Goal: Task Accomplishment & Management: Manage account settings

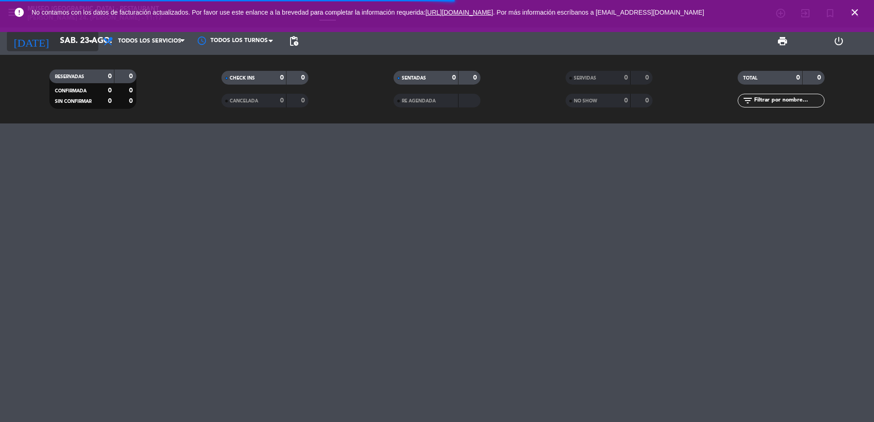
click at [81, 40] on input "sáb. 23 ago." at bounding box center [108, 41] width 106 height 18
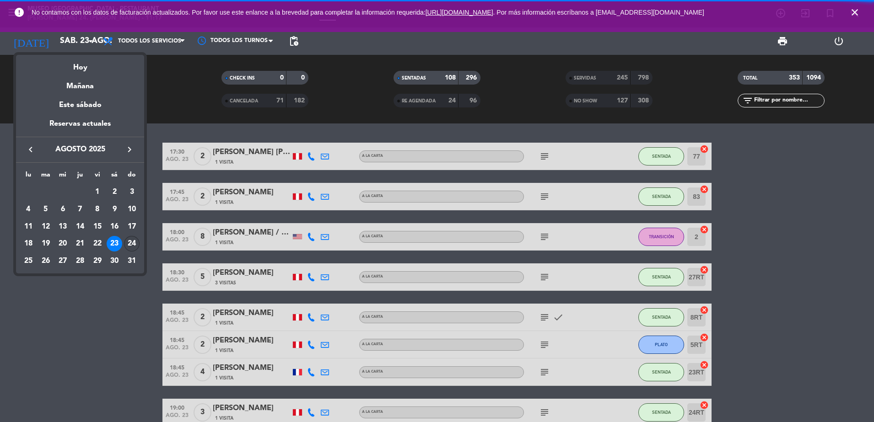
click at [129, 242] on div "24" at bounding box center [132, 244] width 16 height 16
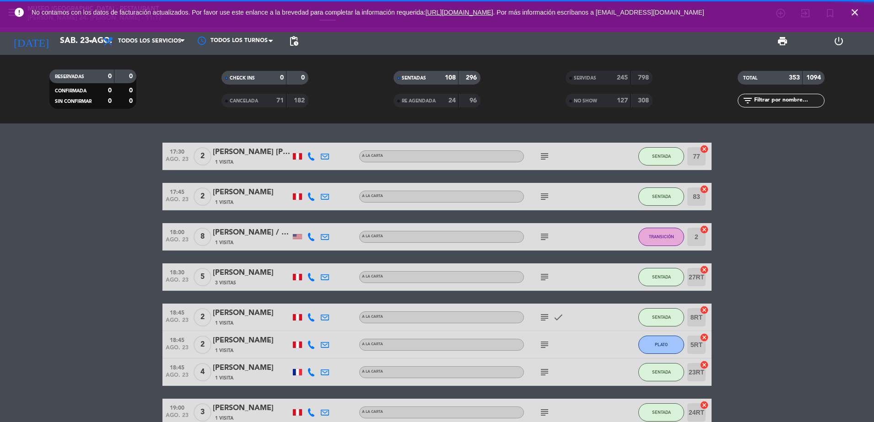
type input "dom. 24 ago."
click at [150, 42] on span "Todos los servicios" at bounding box center [149, 41] width 63 height 6
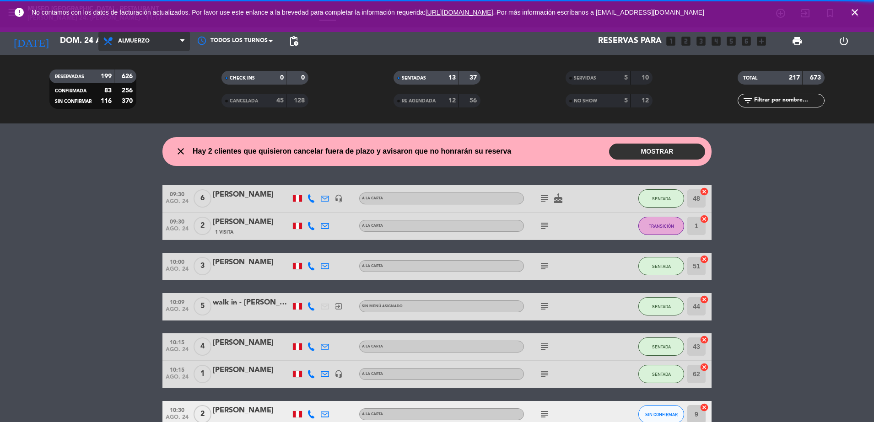
click at [146, 103] on div "menu Museo Larco Café - Restaurant domingo 24. agosto - 11:17 Mis reservas Mapa…" at bounding box center [437, 61] width 874 height 123
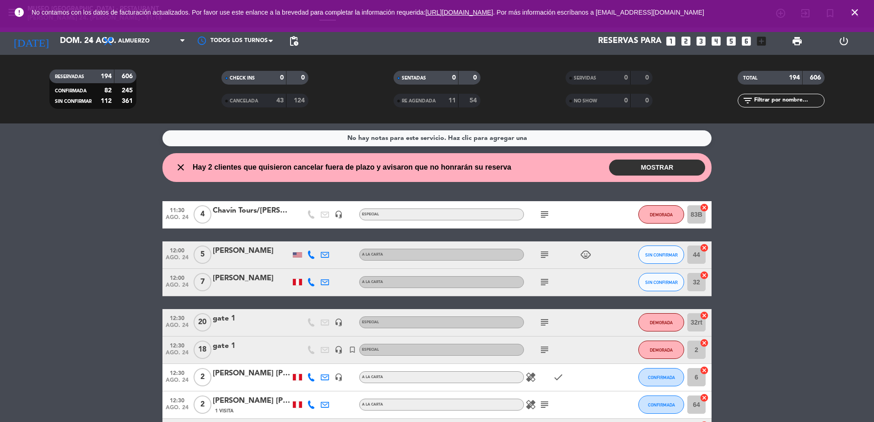
click at [547, 318] on icon "subject" at bounding box center [544, 322] width 11 height 11
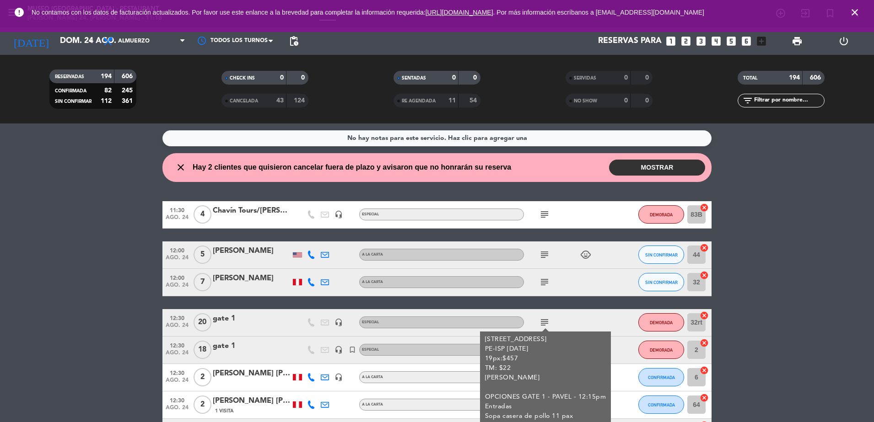
scroll to position [53, 0]
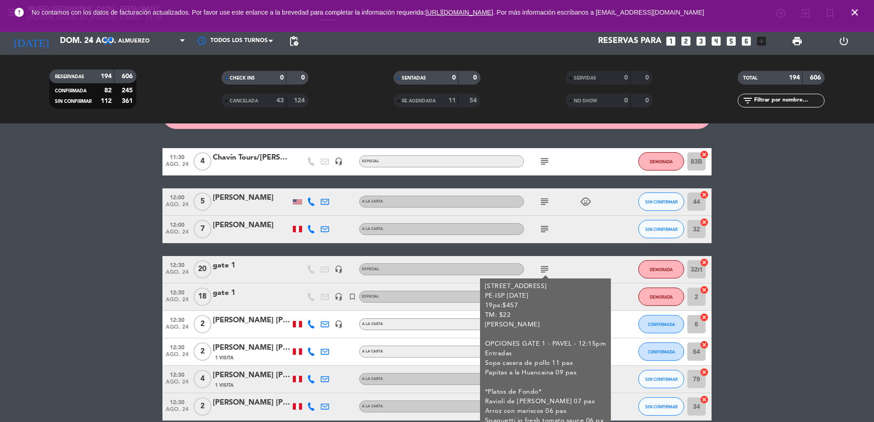
click at [580, 260] on div "subject almuerzo gate 1 PE-ISP 2025-08-23 19px:$457 TM: $22 Pavel Pumacayo OPCI…" at bounding box center [565, 269] width 82 height 27
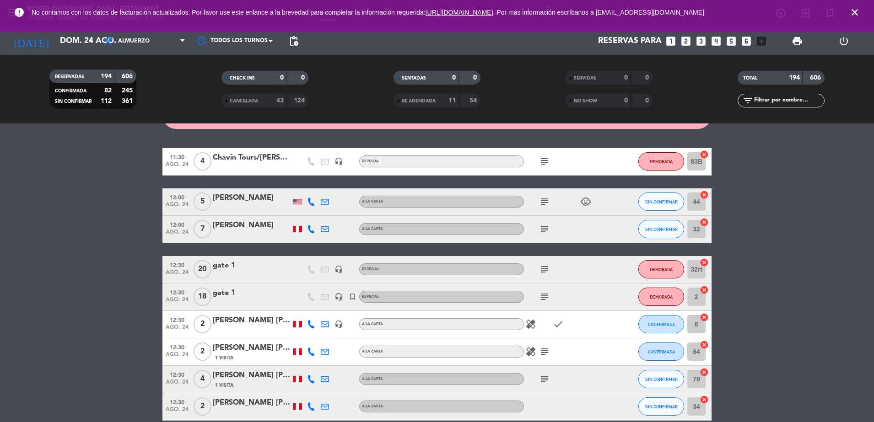
click at [542, 299] on icon "subject" at bounding box center [544, 296] width 11 height 11
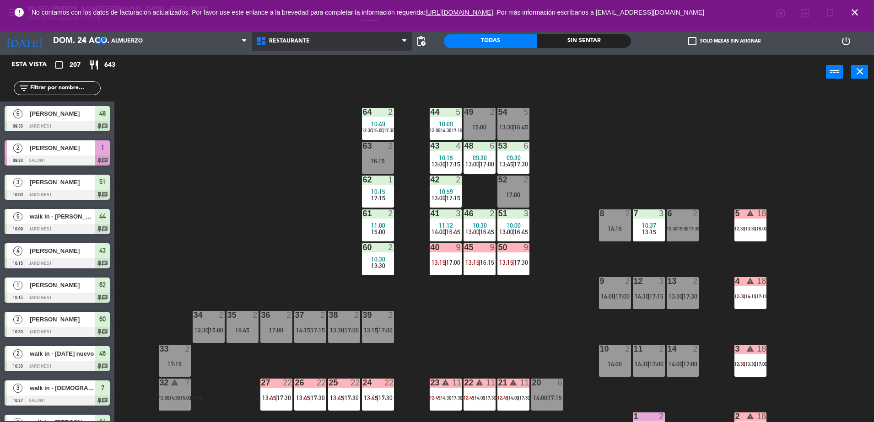
click at [346, 35] on span "Restaurante" at bounding box center [332, 41] width 160 height 20
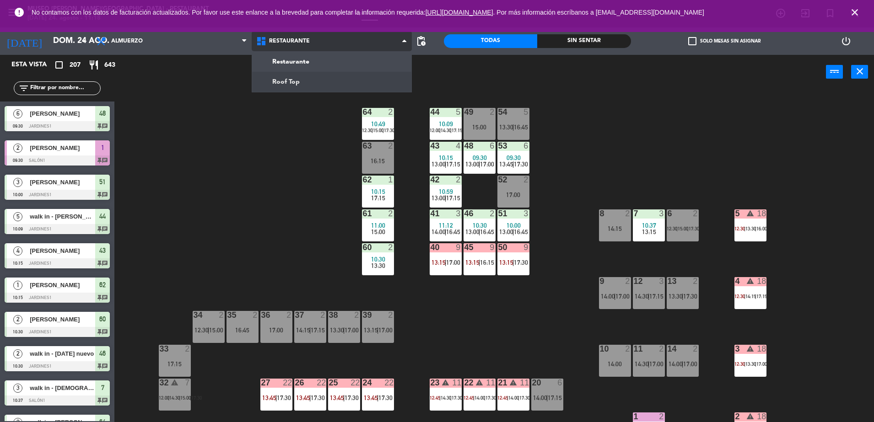
click at [353, 78] on ng-component "menu [GEOGRAPHIC_DATA][PERSON_NAME] - Restaurant [DATE] 24. agosto - 11:18 Mis …" at bounding box center [437, 212] width 874 height 424
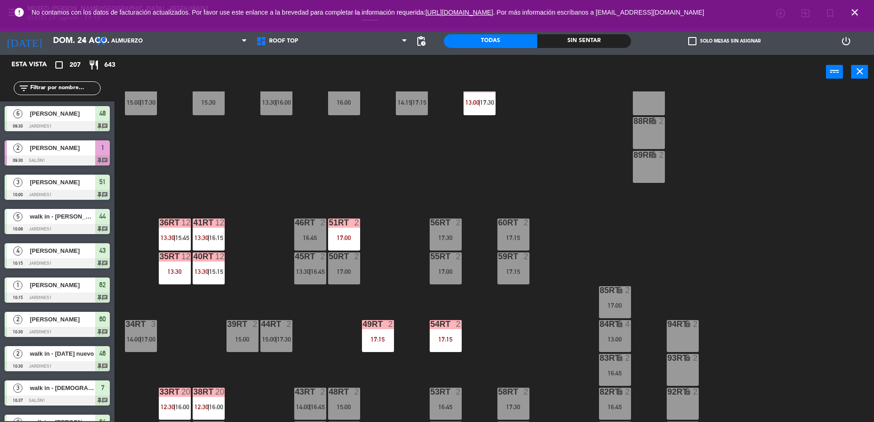
scroll to position [359, 0]
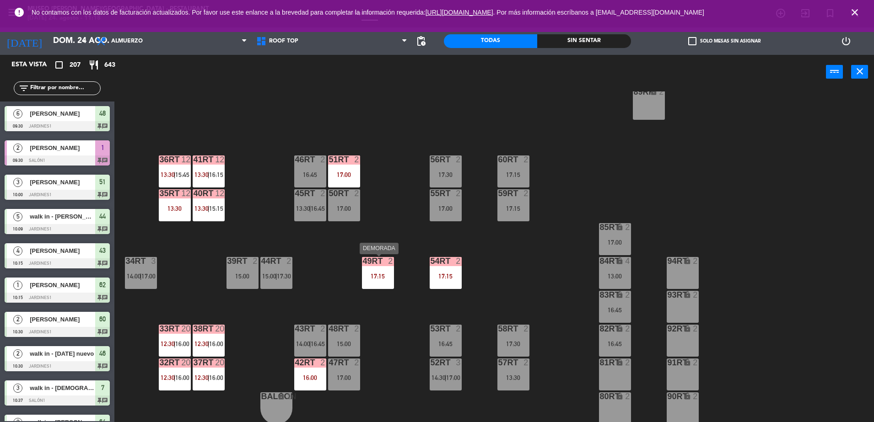
click at [383, 266] on div "49RT 2" at bounding box center [378, 261] width 32 height 9
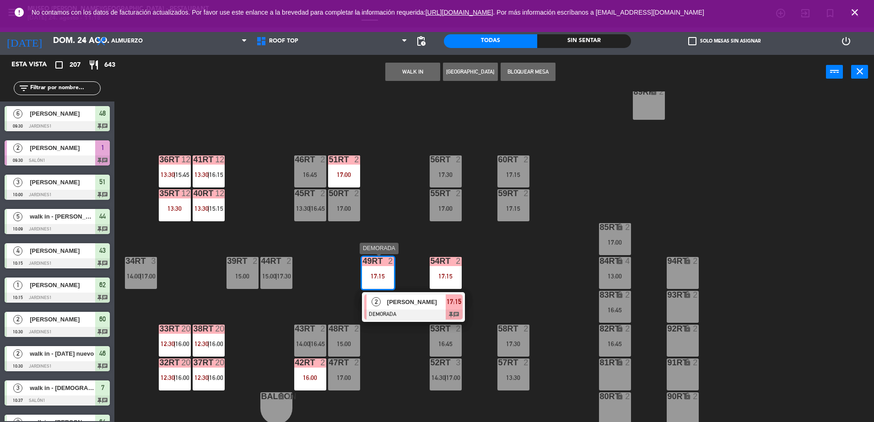
click at [408, 306] on span "[PERSON_NAME]" at bounding box center [416, 302] width 59 height 10
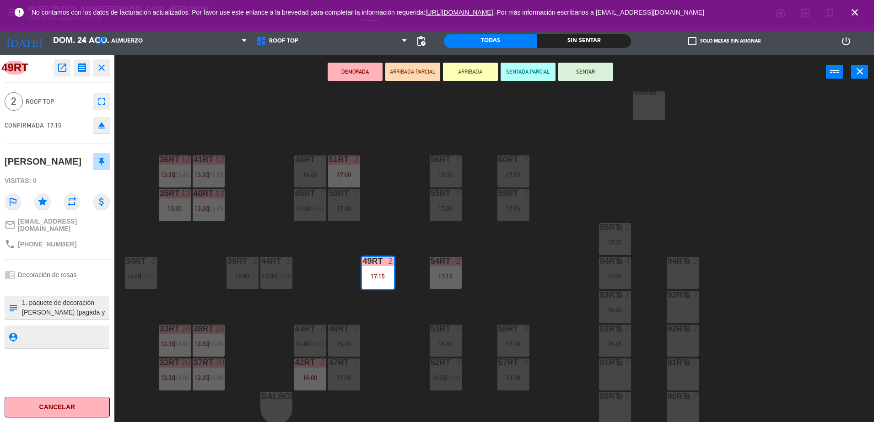
click at [336, 291] on div "18RT 6 13:00 | 16:45 16RT 4 13:00 | 16:00 28RT 2 17:30 80RR lock 2 27RT 5 14:30…" at bounding box center [498, 257] width 750 height 333
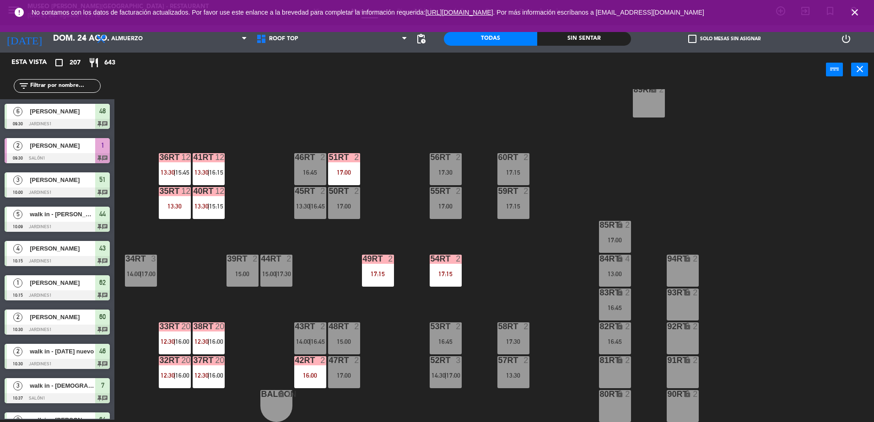
scroll to position [1151, 0]
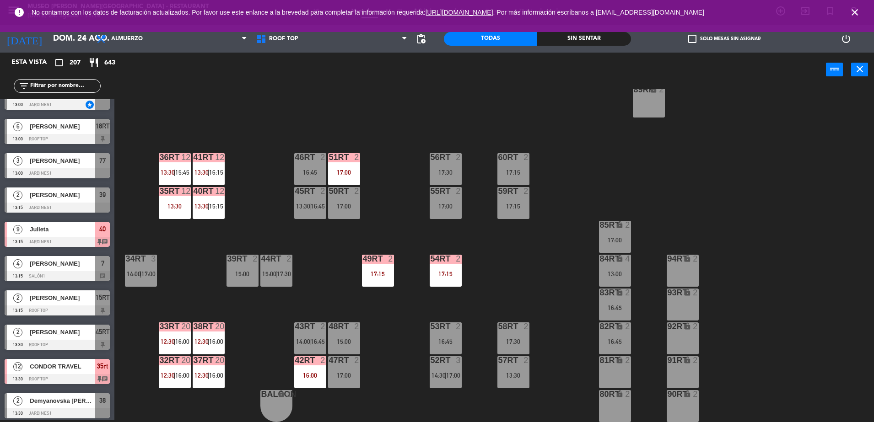
click at [305, 377] on div "16:00" at bounding box center [310, 375] width 32 height 6
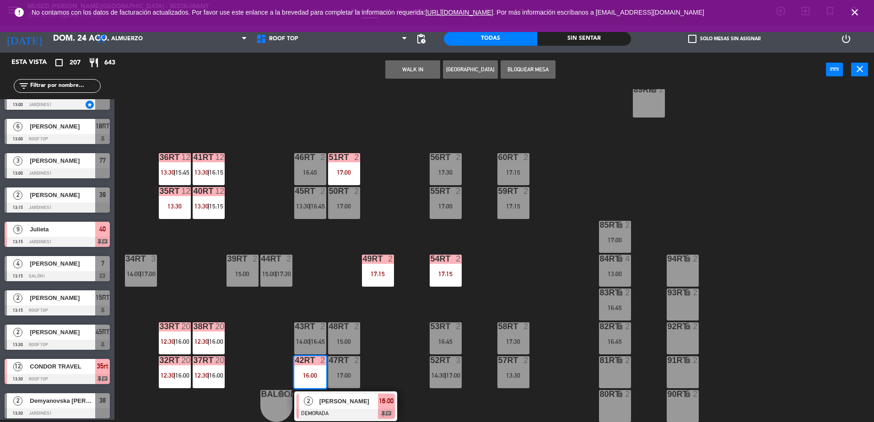
click at [341, 413] on div at bounding box center [345, 414] width 98 height 10
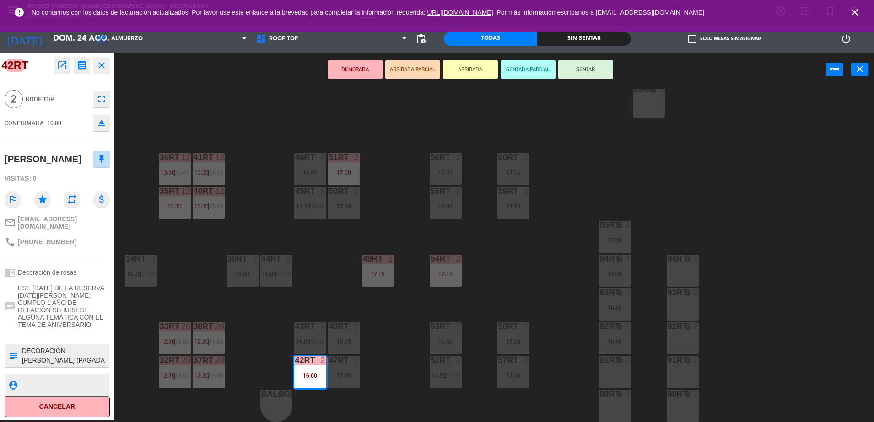
click at [328, 243] on div "18RT 6 13:00 | 16:45 16RT 4 13:00 | 16:00 28RT 2 17:30 80RR lock 2 27RT 5 14:30…" at bounding box center [498, 255] width 750 height 333
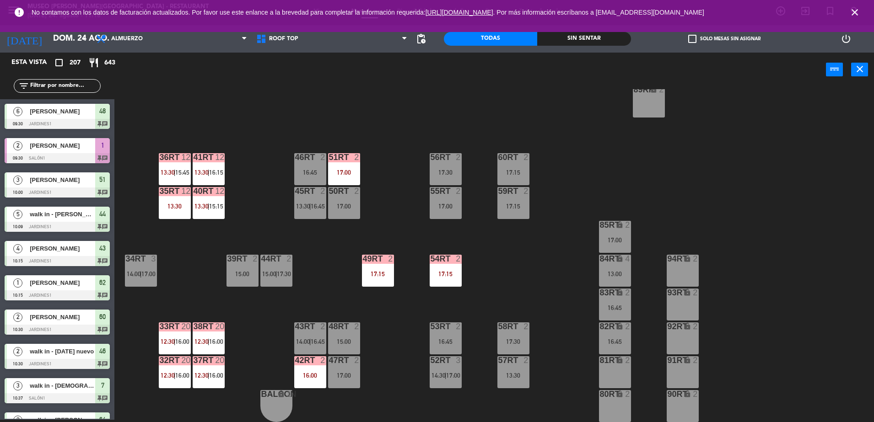
scroll to position [2, 0]
click at [338, 165] on div "51RT 2 17:00" at bounding box center [344, 169] width 32 height 32
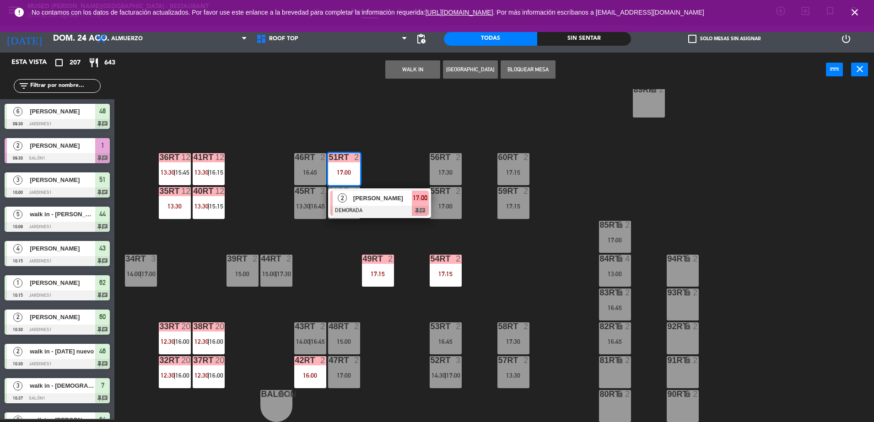
click at [384, 195] on span "[PERSON_NAME]" at bounding box center [382, 198] width 59 height 10
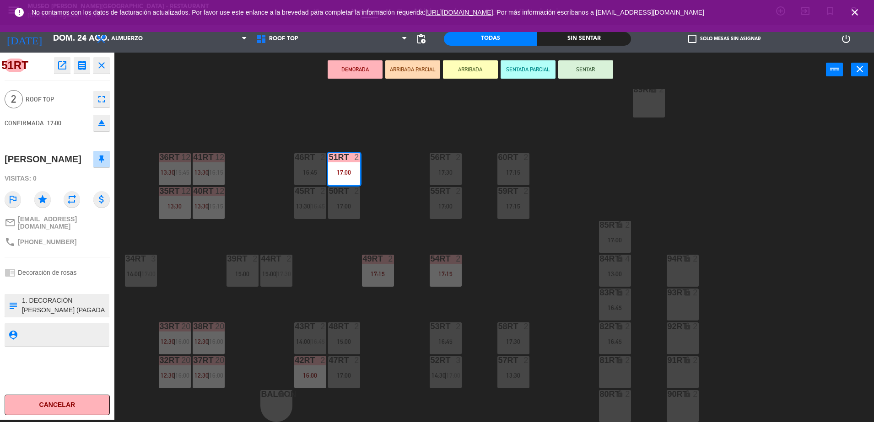
click at [520, 254] on div "18RT 6 13:00 | 16:45 16RT 4 13:00 | 16:00 28RT 2 17:30 80RR lock 2 27RT 5 14:30…" at bounding box center [498, 255] width 750 height 333
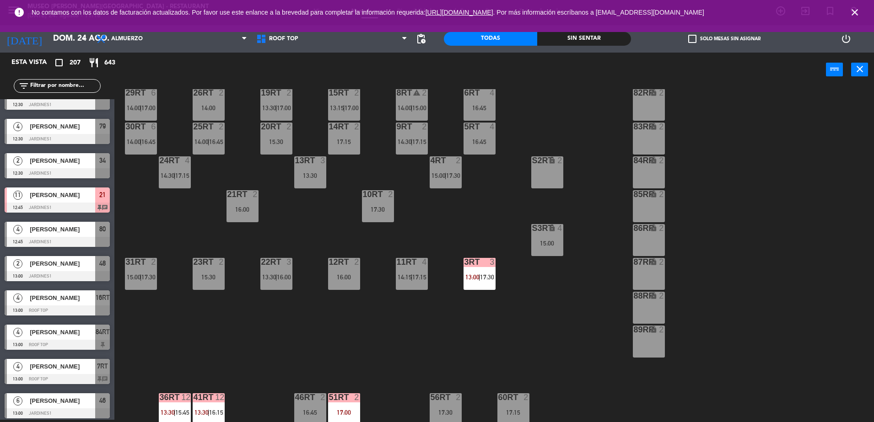
scroll to position [52, 0]
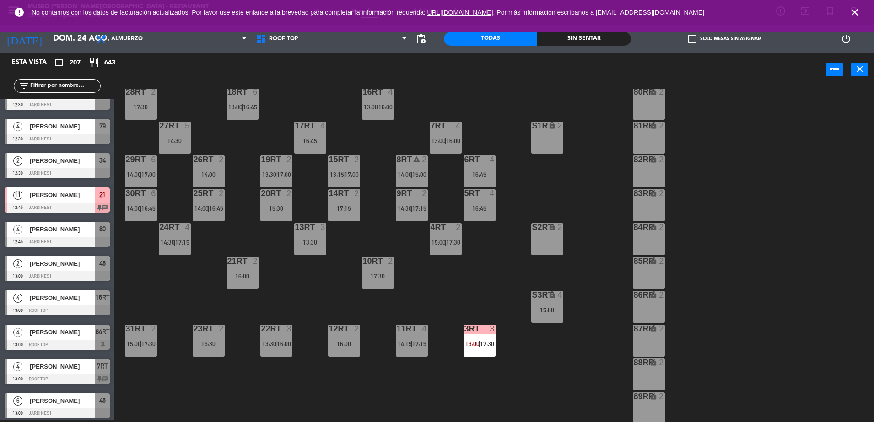
click at [486, 342] on span "17:30" at bounding box center [487, 343] width 14 height 7
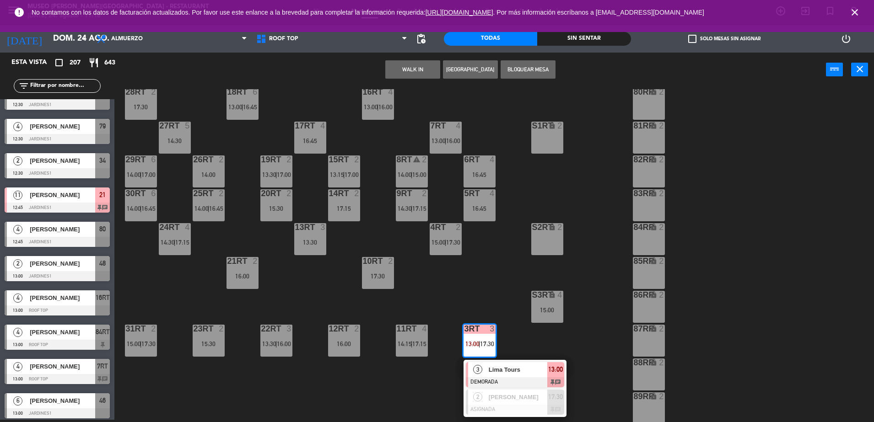
click at [522, 366] on span "Lima Tours" at bounding box center [517, 370] width 59 height 10
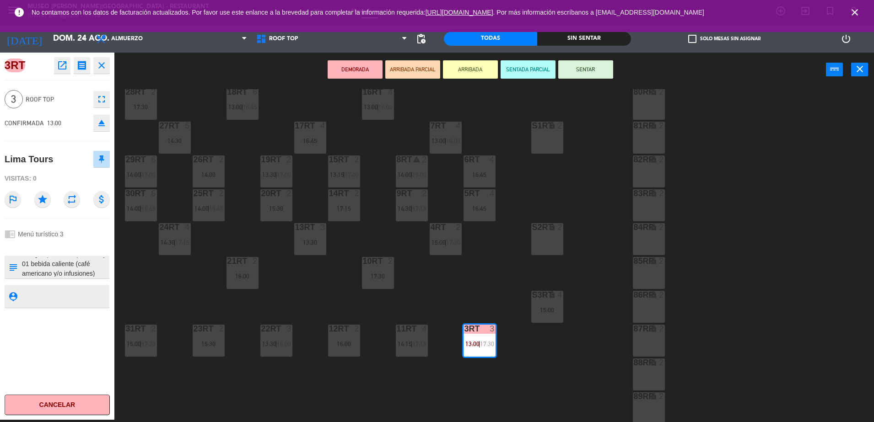
scroll to position [134, 0]
click at [480, 305] on div "18RT 6 13:00 | 16:45 16RT 4 13:00 | 16:00 28RT 2 17:30 80RR lock 2 27RT 5 14:30…" at bounding box center [498, 255] width 750 height 333
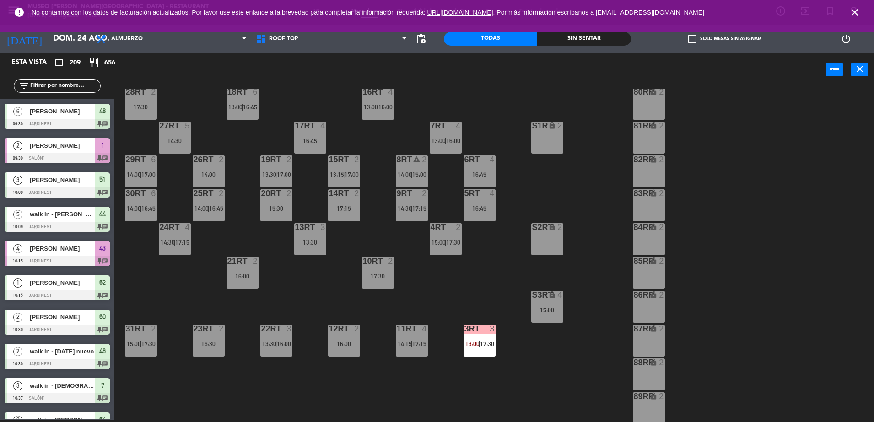
scroll to position [2, 0]
click at [485, 335] on div "3RT 3 13:00 | 17:30" at bounding box center [479, 341] width 32 height 32
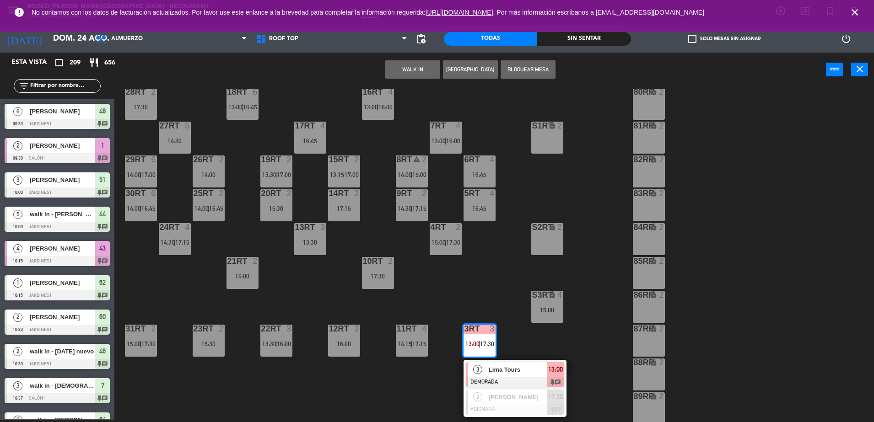
click at [512, 374] on span "Lima Tours" at bounding box center [517, 370] width 59 height 10
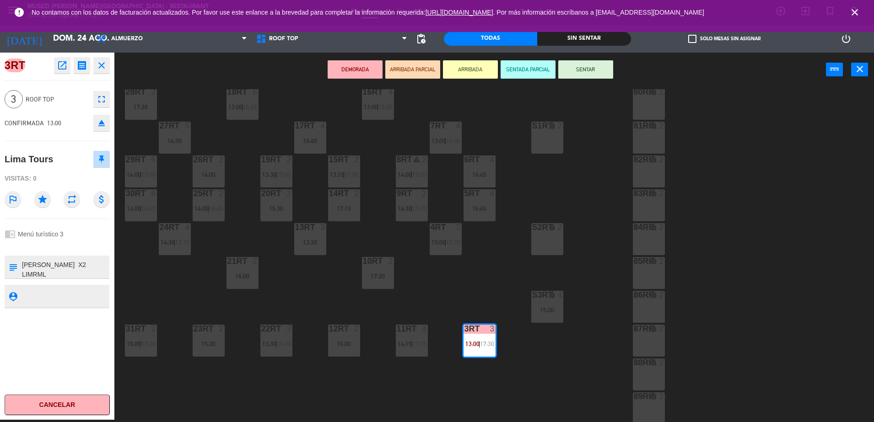
scroll to position [0, 0]
click at [474, 278] on div "18RT 6 13:00 | 16:45 16RT 4 13:00 | 16:00 28RT 2 17:30 80RR lock 2 27RT 5 14:30…" at bounding box center [498, 255] width 750 height 333
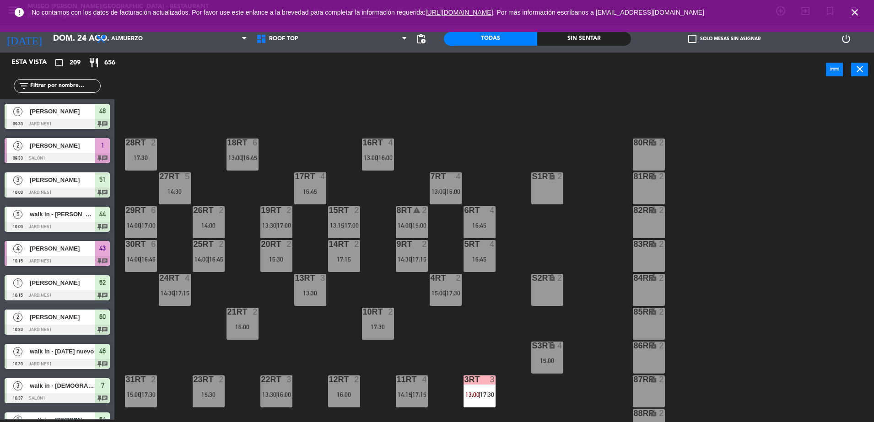
scroll to position [109, 0]
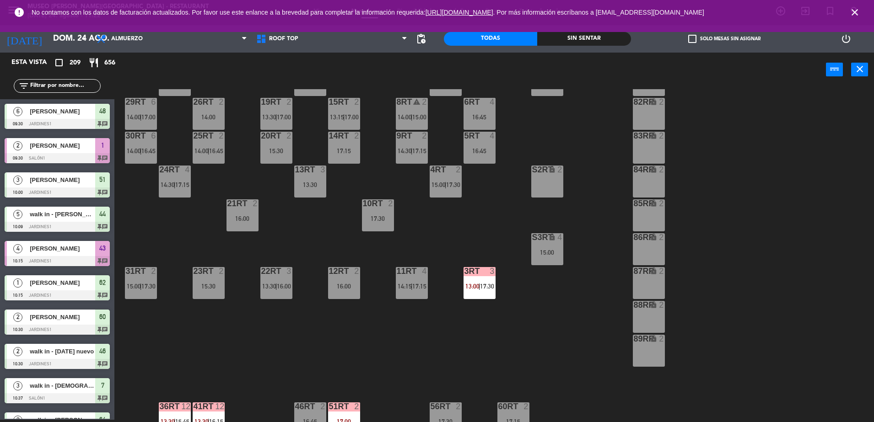
click at [269, 283] on span "13:30" at bounding box center [269, 286] width 14 height 7
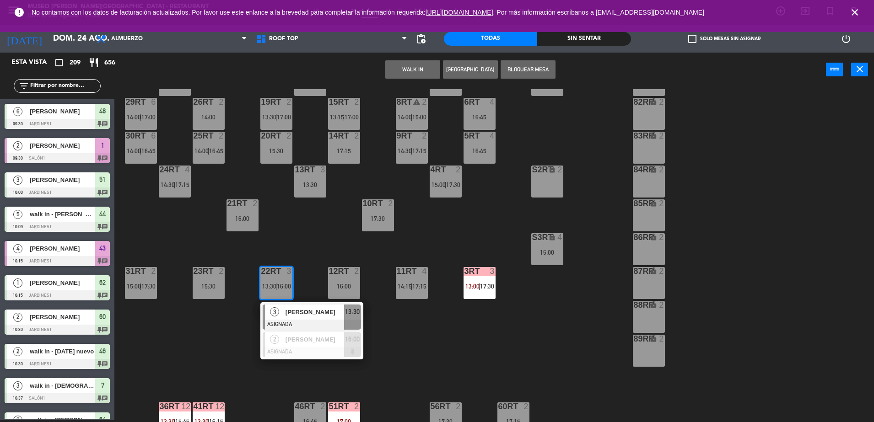
click at [311, 312] on span "[PERSON_NAME]" at bounding box center [314, 312] width 59 height 10
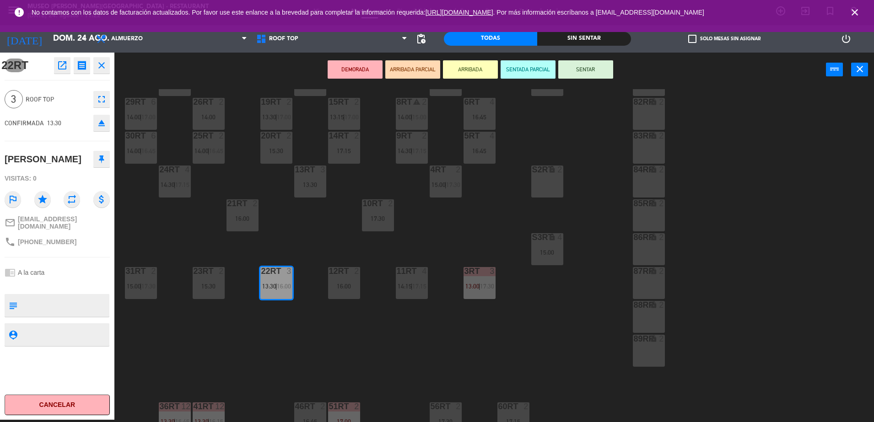
click at [543, 176] on div "S2RT lock 2" at bounding box center [547, 182] width 32 height 32
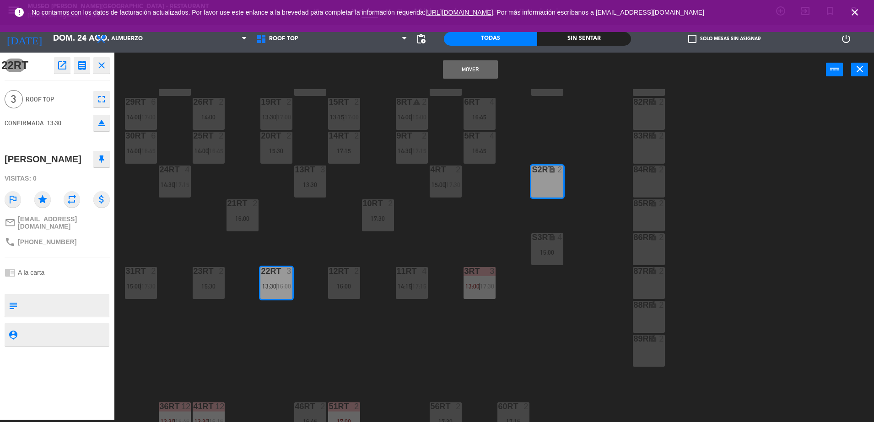
click at [463, 59] on div "Mover power_input close" at bounding box center [469, 70] width 711 height 35
click at [464, 67] on button "Mover" at bounding box center [470, 69] width 55 height 18
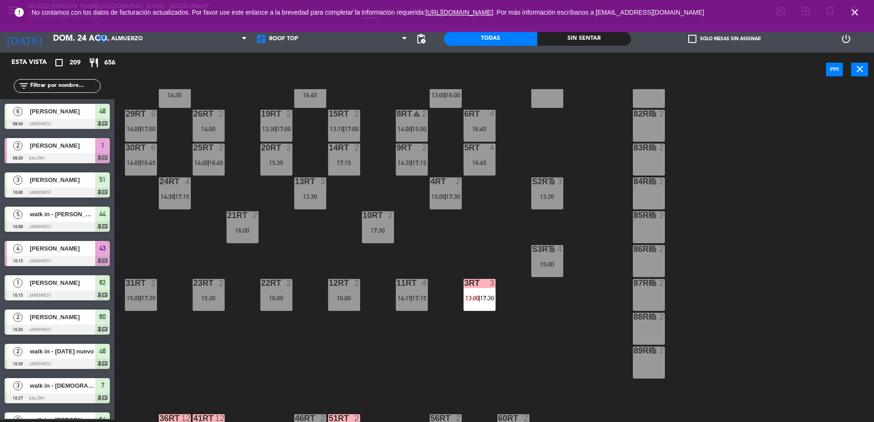
scroll to position [359, 0]
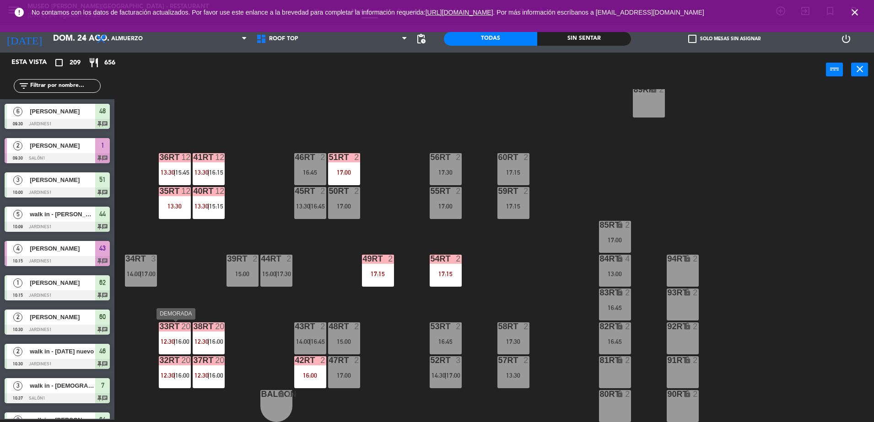
click at [188, 352] on div "33rt 20 12:30 | 16:00" at bounding box center [175, 338] width 32 height 32
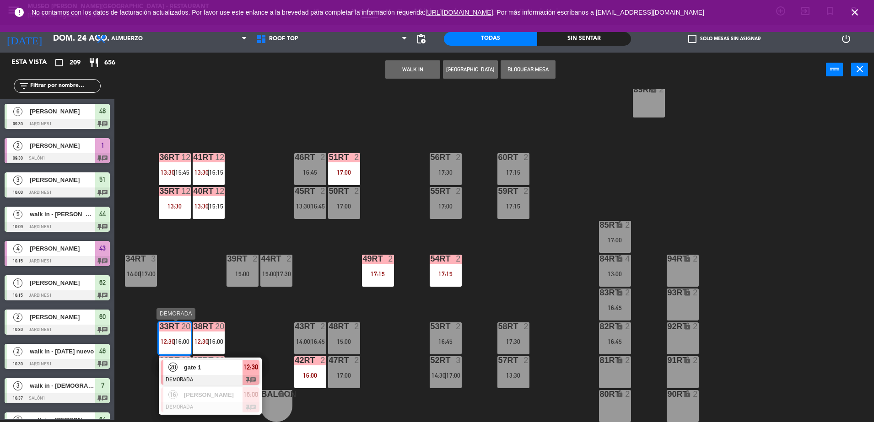
click at [220, 371] on span "gate 1" at bounding box center [213, 368] width 59 height 10
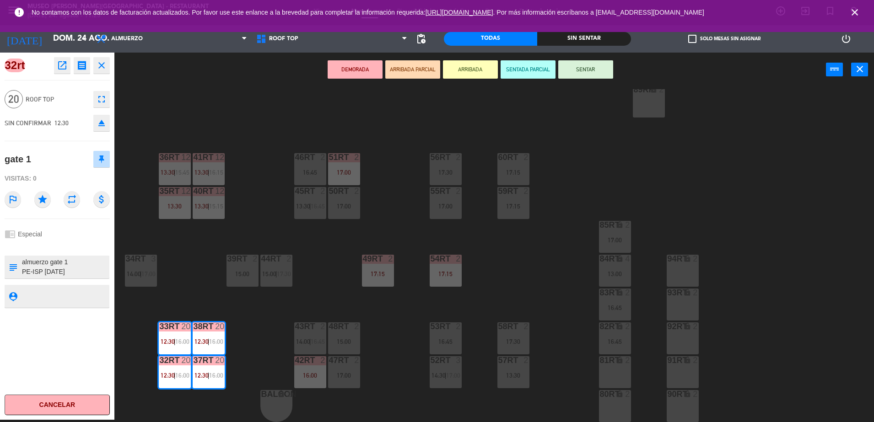
click at [61, 65] on icon "open_in_new" at bounding box center [62, 65] width 11 height 11
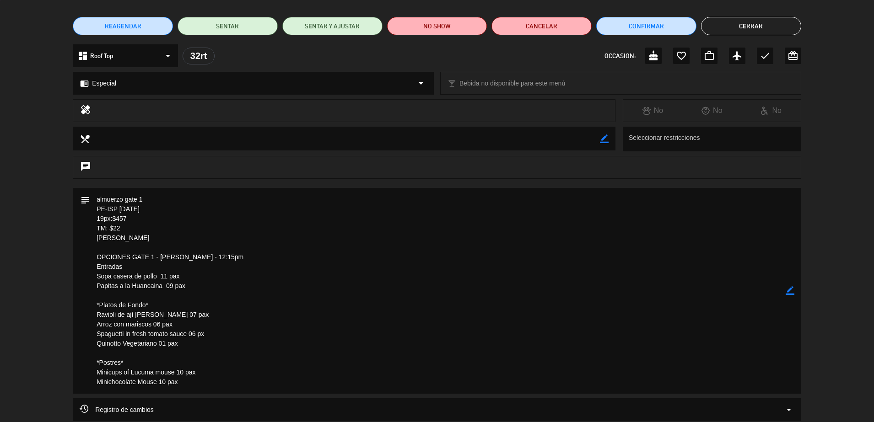
scroll to position [0, 0]
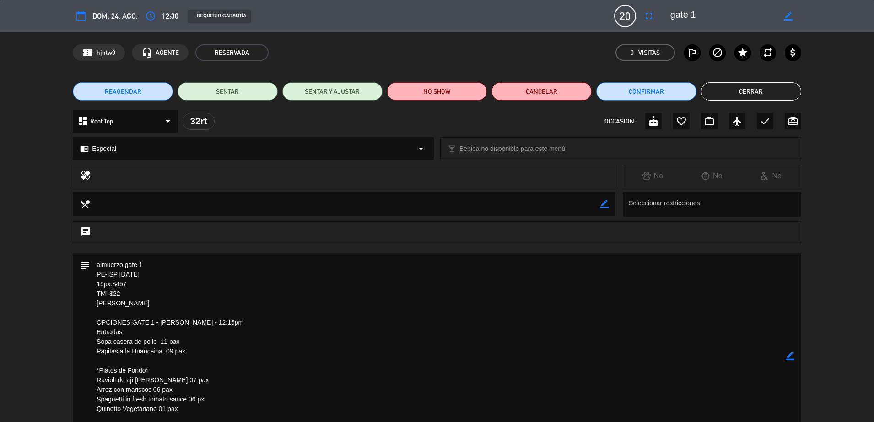
click at [725, 95] on button "Cerrar" at bounding box center [751, 91] width 100 height 18
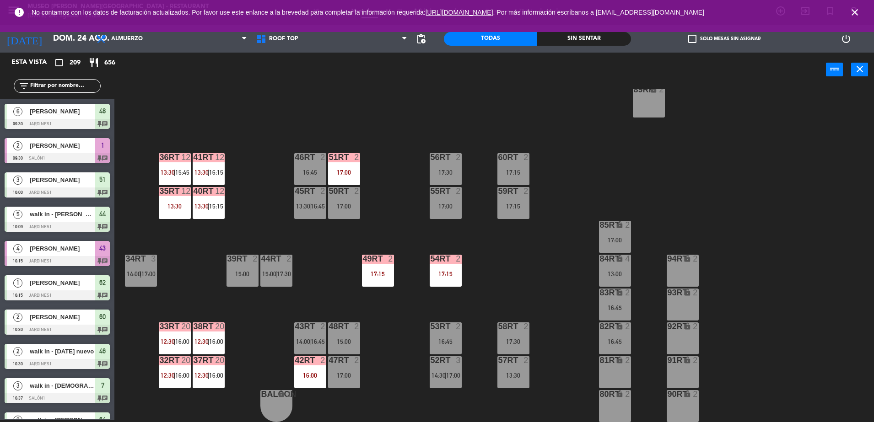
scroll to position [2, 0]
click at [143, 273] on span "17:00" at bounding box center [148, 273] width 14 height 7
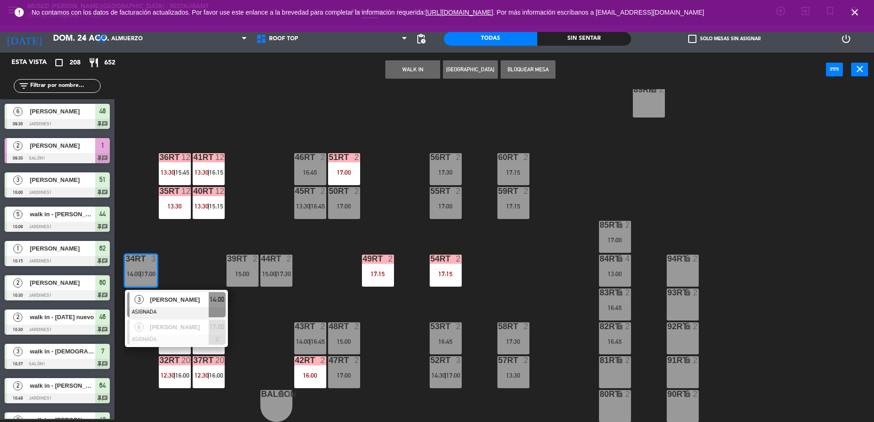
click at [166, 298] on span "[PERSON_NAME]" at bounding box center [179, 300] width 59 height 10
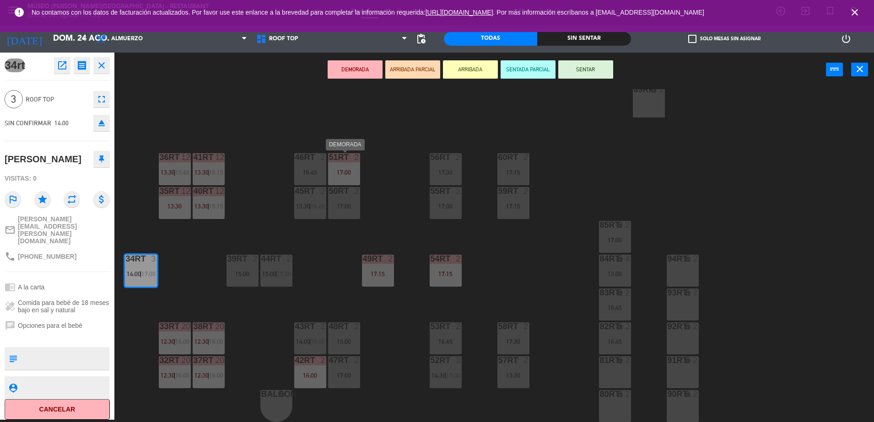
click at [368, 151] on div "18RT 6 13:00 | 16:45 16RT 4 13:00 | 16:00 28RT 2 17:30 80RR lock 2 27RT 5 14:30…" at bounding box center [498, 255] width 750 height 333
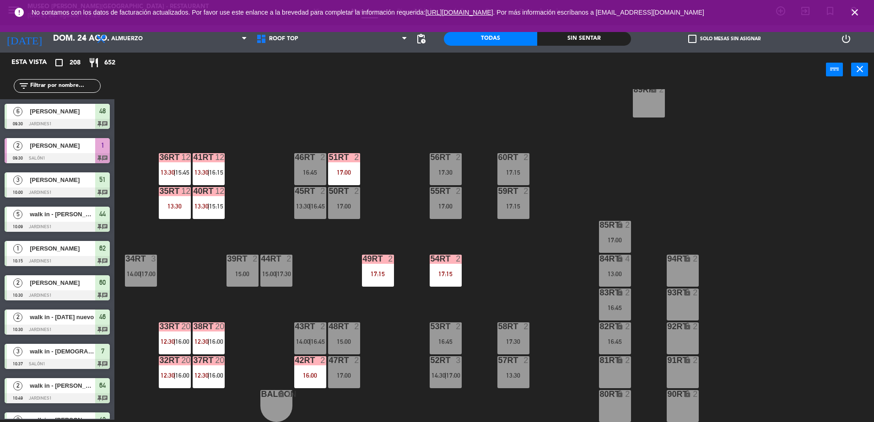
click at [131, 246] on div "18RT 6 13:00 | 16:45 16RT 4 13:00 | 16:00 28RT 2 17:30 80RR lock 2 27RT 5 14:30…" at bounding box center [498, 255] width 750 height 333
click at [134, 272] on span "14:00" at bounding box center [134, 273] width 14 height 7
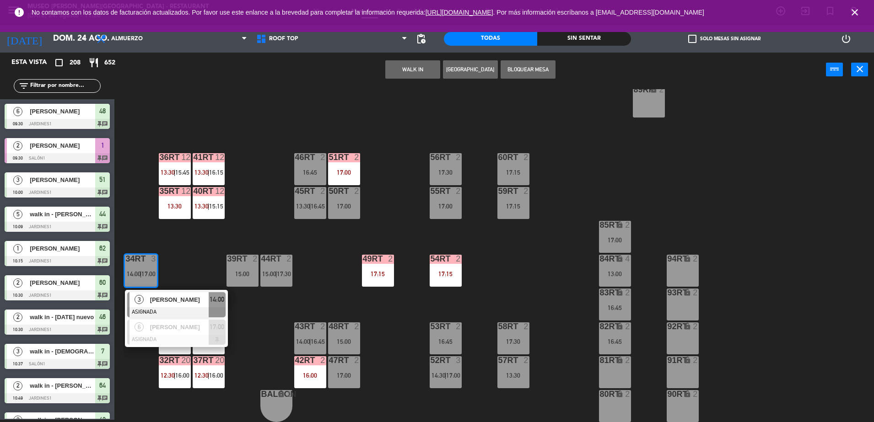
click at [529, 73] on button "Bloquear Mesa" at bounding box center [527, 69] width 55 height 18
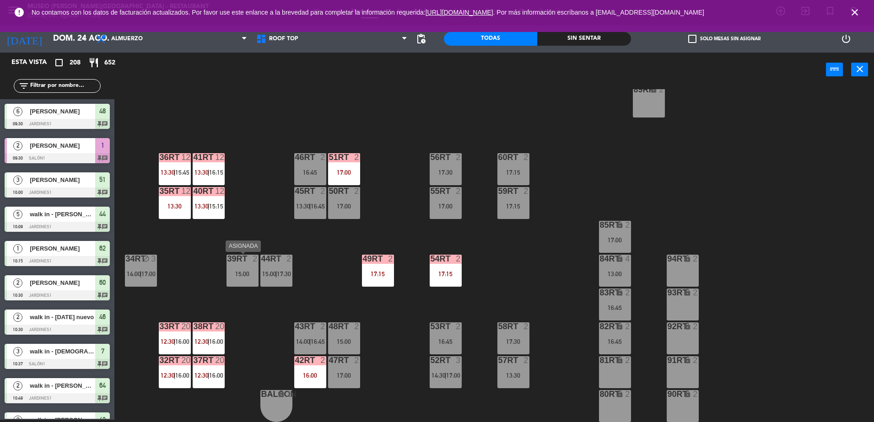
click at [251, 267] on div "39rt 2 15:00" at bounding box center [242, 271] width 32 height 32
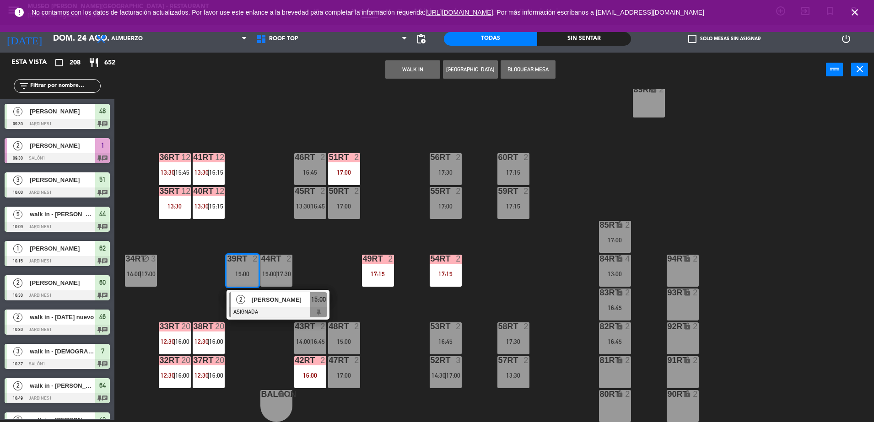
click at [536, 74] on button "Bloquear Mesa" at bounding box center [527, 69] width 55 height 18
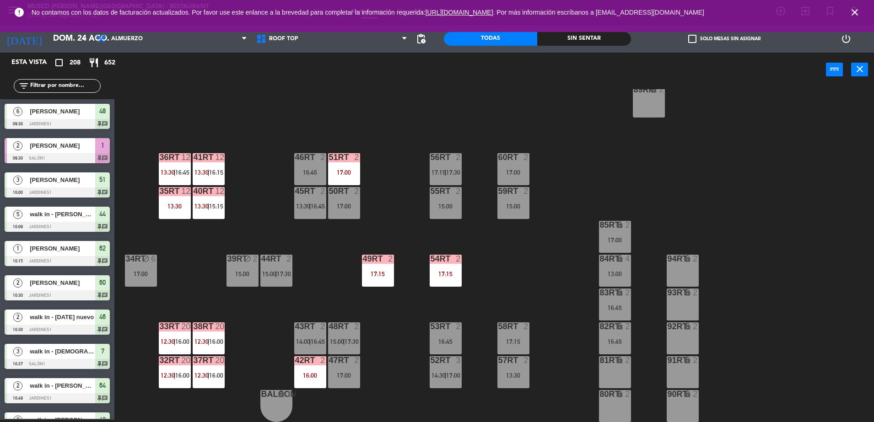
click at [270, 205] on div "18RT 6 13:00 | 16:00 16RT 4 28RT 2 17:30 80RR lock 2 27RT 5 14:30 | 17:15 7RT 4…" at bounding box center [498, 255] width 750 height 333
click at [212, 169] on span "16:15" at bounding box center [216, 172] width 14 height 7
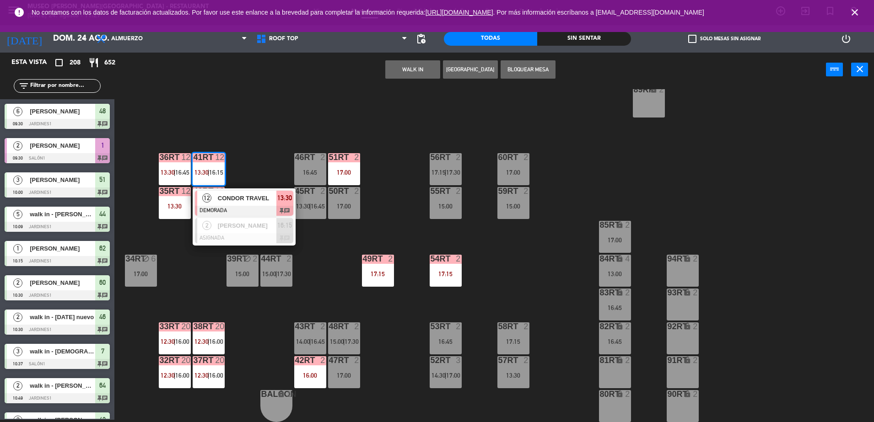
click at [240, 206] on div at bounding box center [244, 211] width 98 height 10
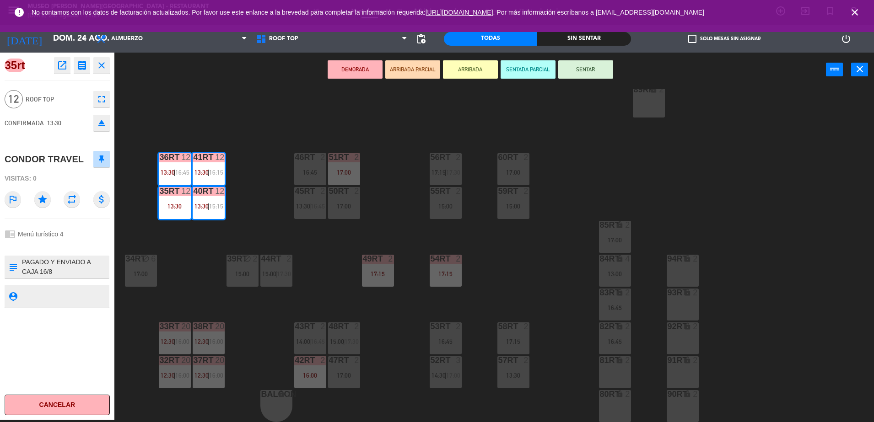
click at [208, 274] on div "18RT 6 13:00 | 16:00 16RT 4 28RT 2 17:30 80RR lock 2 27RT 5 14:30 | 17:15 7RT 4…" at bounding box center [498, 255] width 750 height 333
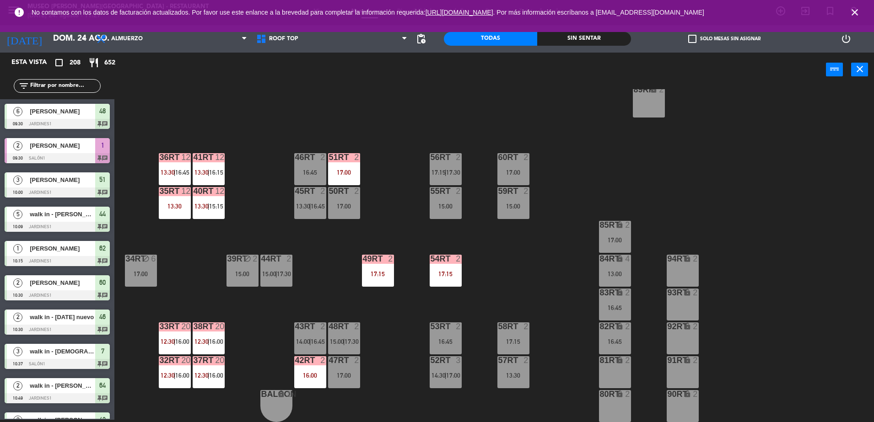
click at [213, 361] on div at bounding box center [208, 360] width 15 height 8
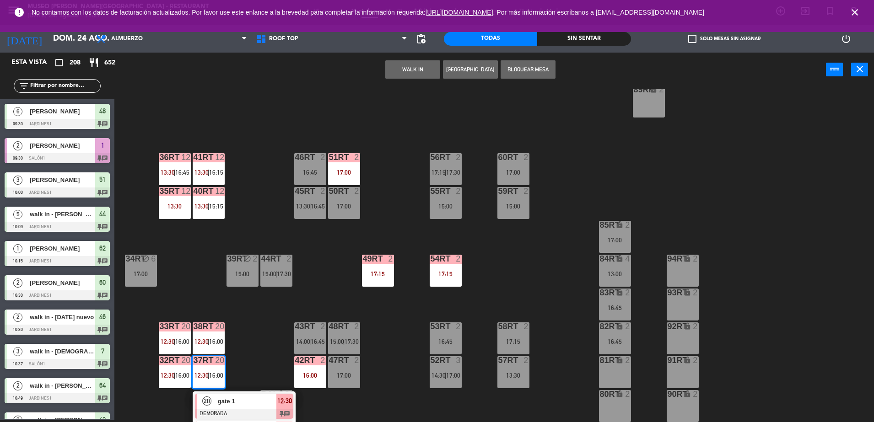
click at [253, 355] on div "18RT 6 13:00 | 16:00 16RT 4 28RT 2 17:30 80RR lock 2 27RT 5 14:30 | 17:15 7RT 4…" at bounding box center [498, 255] width 750 height 333
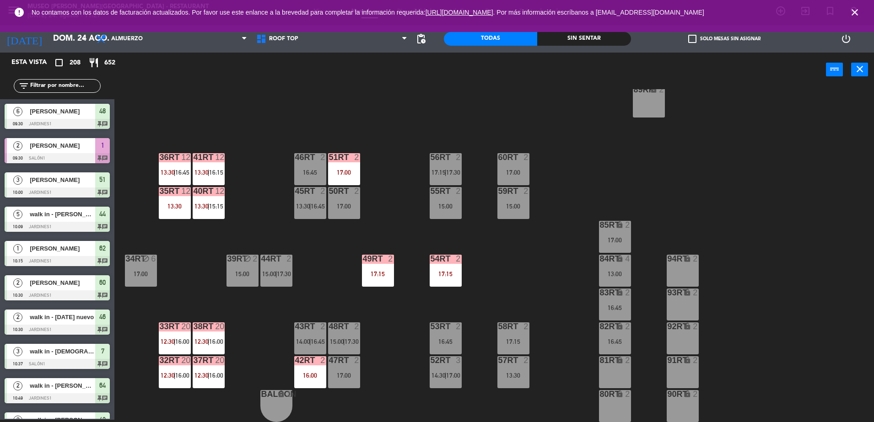
click at [177, 206] on div "13:30" at bounding box center [175, 206] width 32 height 6
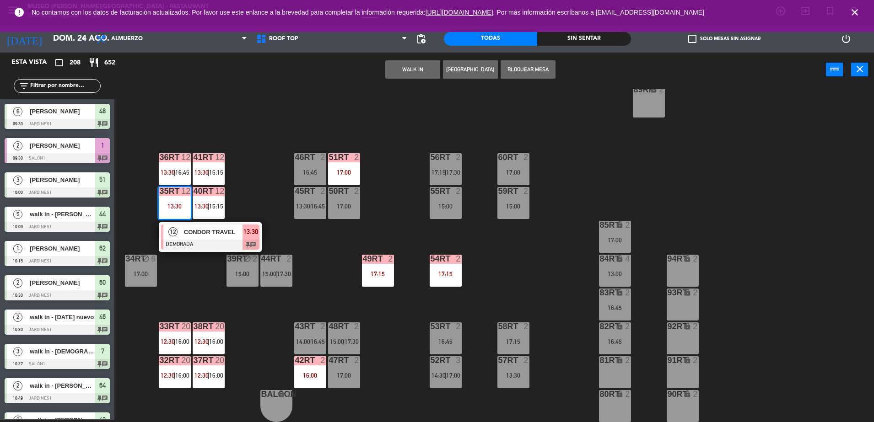
click at [200, 239] on div "CONDOR TRAVEL" at bounding box center [212, 232] width 59 height 15
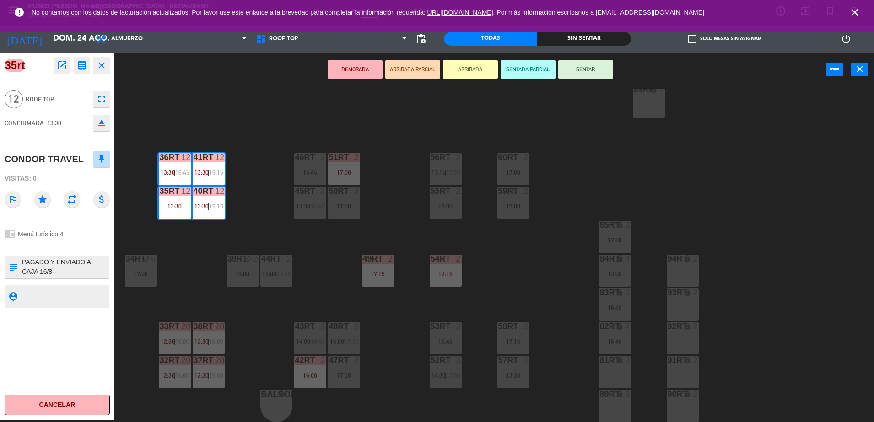
click at [58, 63] on icon "open_in_new" at bounding box center [62, 65] width 11 height 11
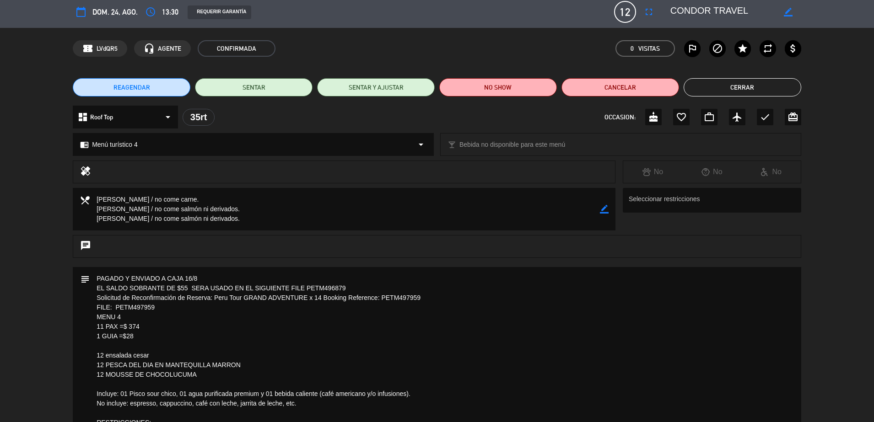
scroll to position [0, 0]
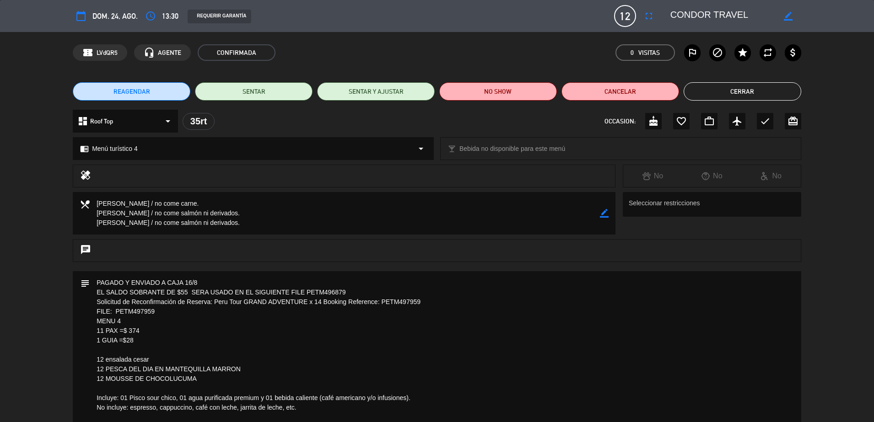
click at [738, 93] on button "Cerrar" at bounding box center [742, 91] width 118 height 18
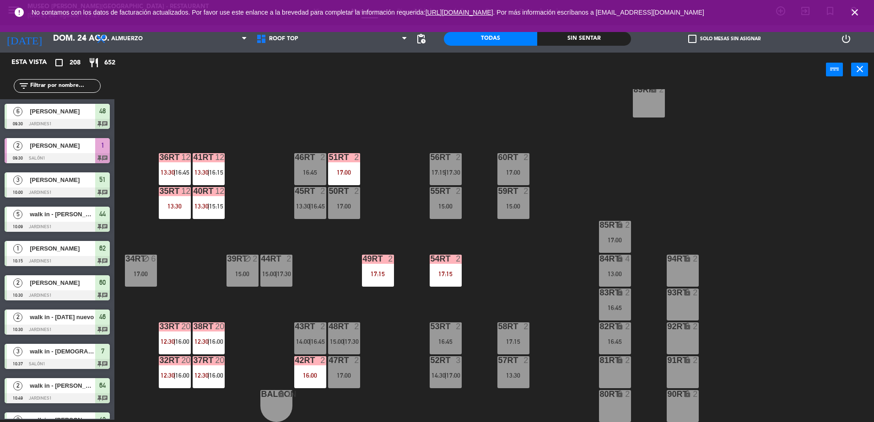
click at [200, 338] on span "12:30" at bounding box center [201, 341] width 14 height 7
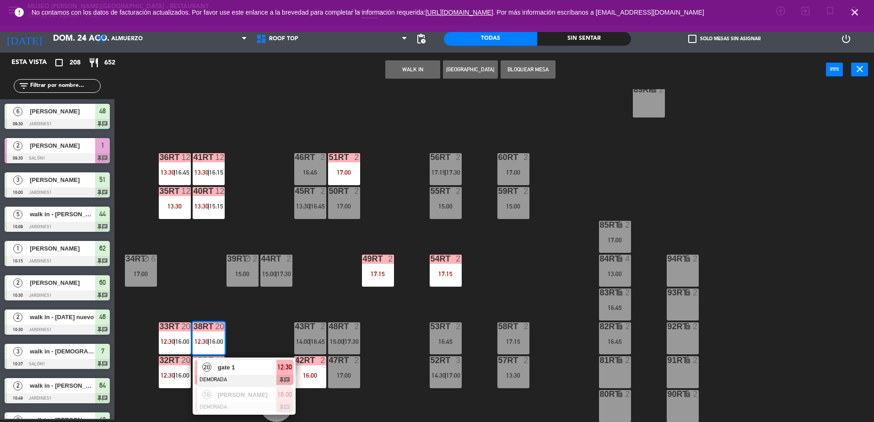
click at [231, 371] on span "gate 1" at bounding box center [247, 368] width 59 height 10
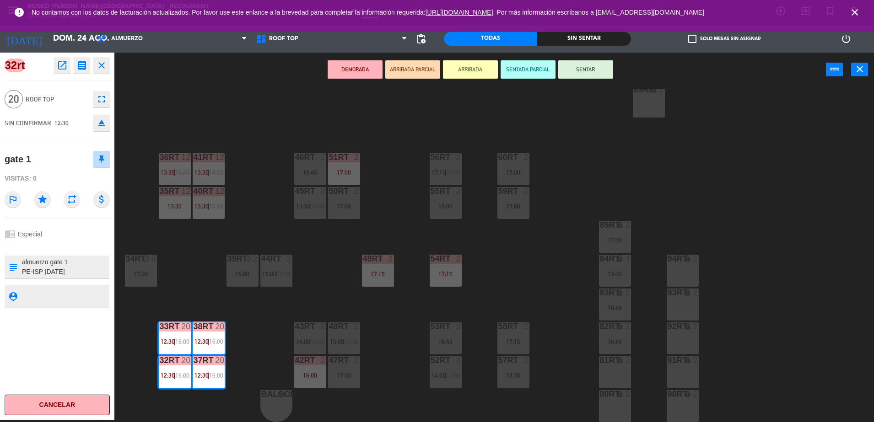
click at [64, 68] on icon "open_in_new" at bounding box center [62, 65] width 11 height 11
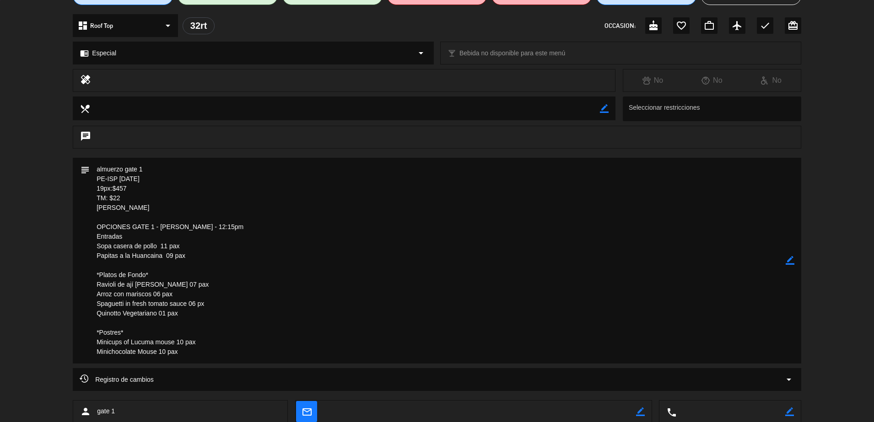
scroll to position [0, 0]
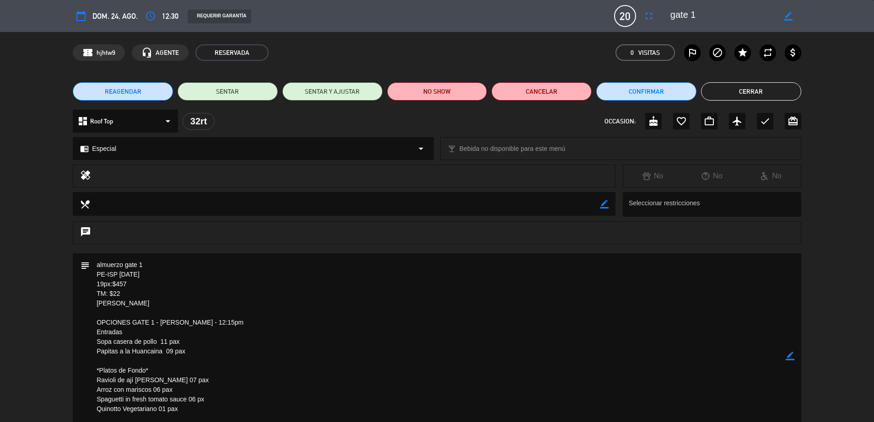
click at [770, 90] on button "Cerrar" at bounding box center [751, 91] width 100 height 18
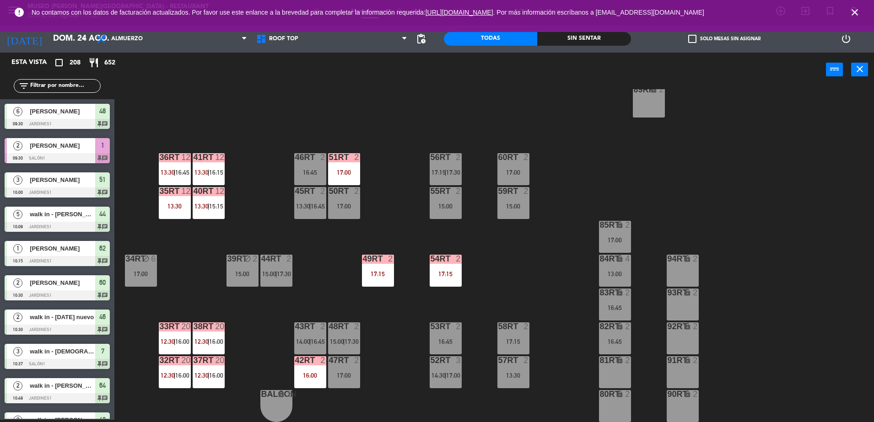
scroll to position [2, 0]
click at [446, 384] on div "52RT 3 14:30 | 17:00" at bounding box center [445, 372] width 32 height 32
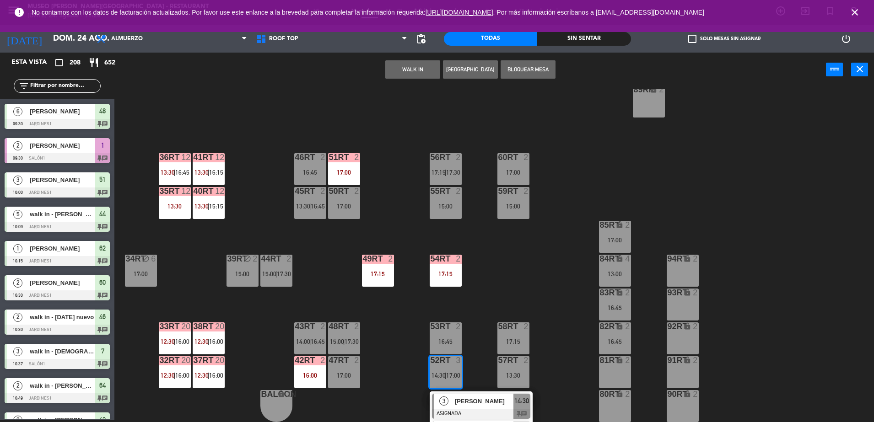
click at [475, 402] on span "[PERSON_NAME]" at bounding box center [484, 402] width 59 height 10
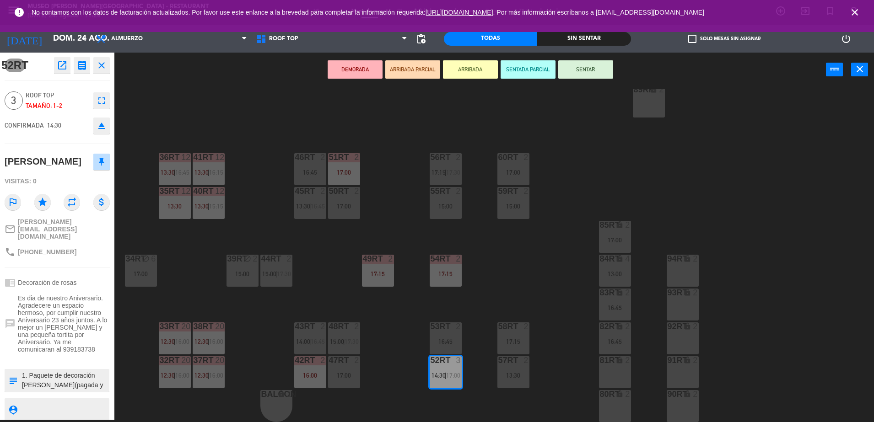
click at [612, 385] on div "81RT lock 2" at bounding box center [615, 372] width 32 height 32
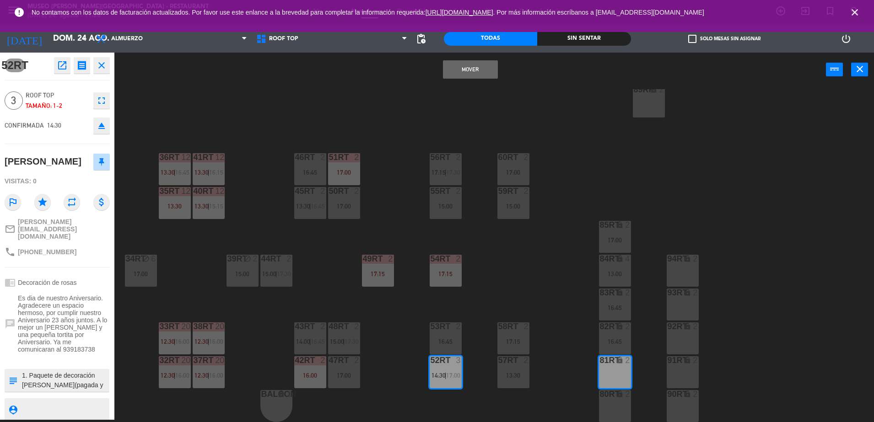
click at [453, 62] on button "Mover" at bounding box center [470, 69] width 55 height 18
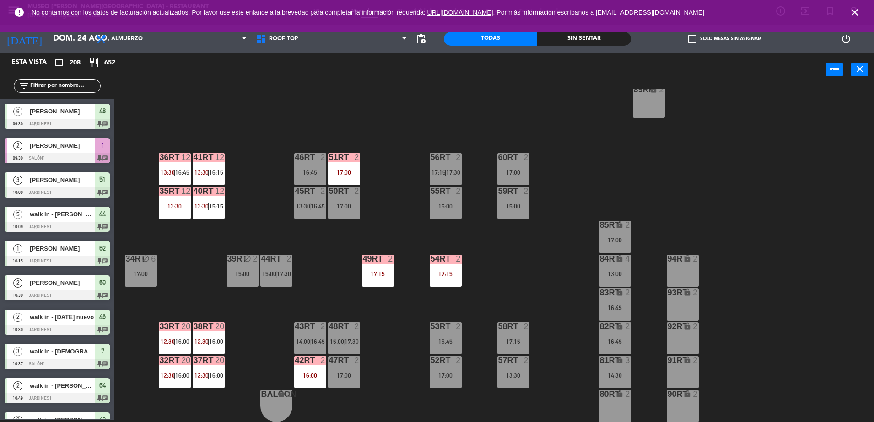
click at [309, 374] on div "16:00" at bounding box center [310, 375] width 32 height 6
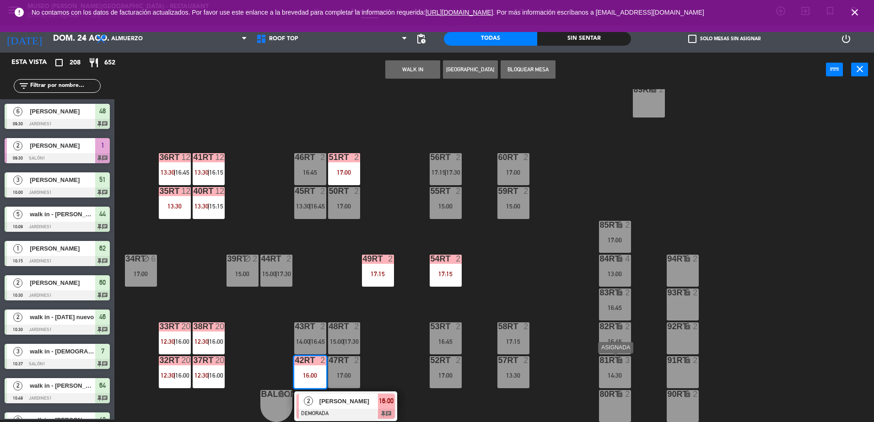
click at [610, 375] on div "14:30" at bounding box center [615, 375] width 32 height 6
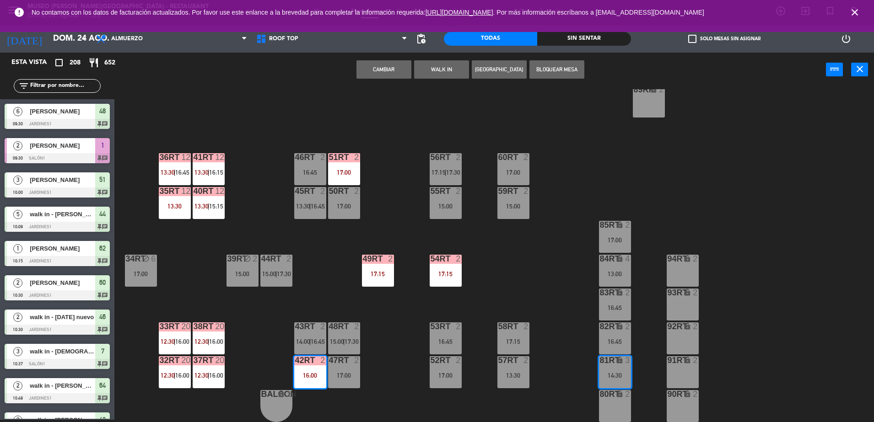
click at [379, 66] on button "Cambiar" at bounding box center [383, 69] width 55 height 18
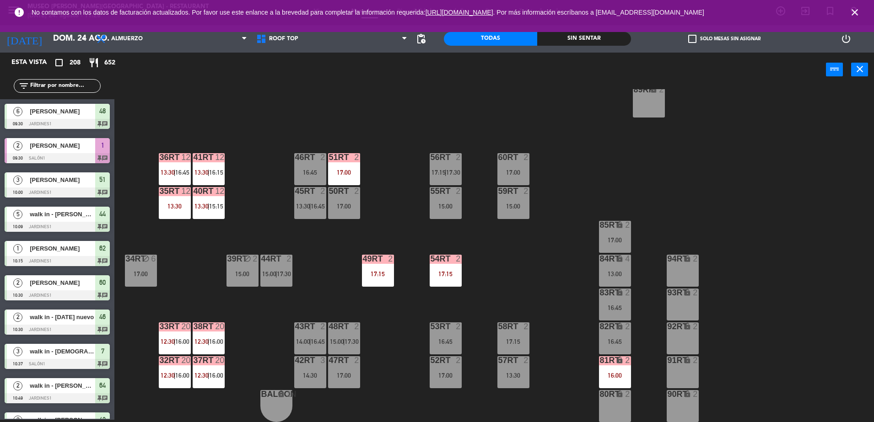
click at [346, 334] on div "48RT 2 15:00 | 17:30" at bounding box center [344, 338] width 32 height 32
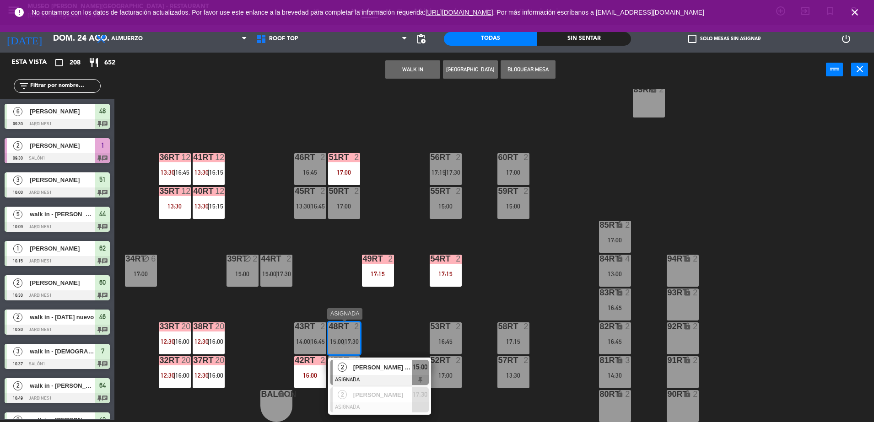
click at [365, 372] on span "[PERSON_NAME] Saico [PERSON_NAME]" at bounding box center [382, 368] width 59 height 10
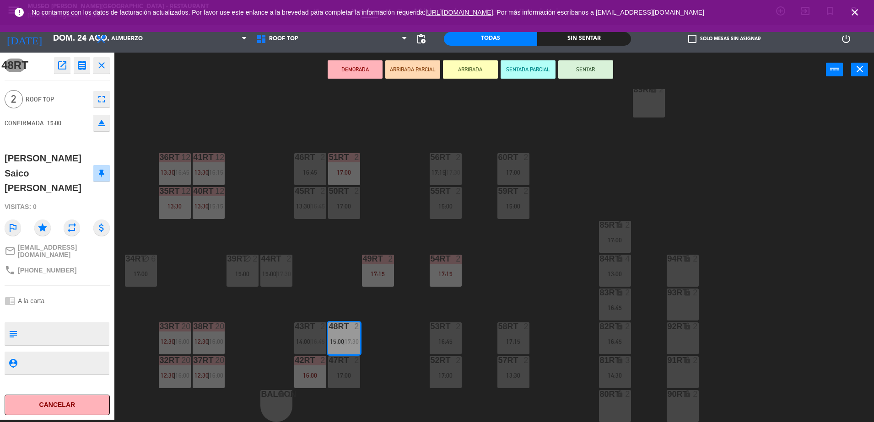
click at [541, 299] on div "18RT 6 13:00 | 16:00 16RT 4 28RT 2 17:30 80RR lock 2 27RT 5 14:30 | 17:15 7RT 4…" at bounding box center [498, 255] width 750 height 333
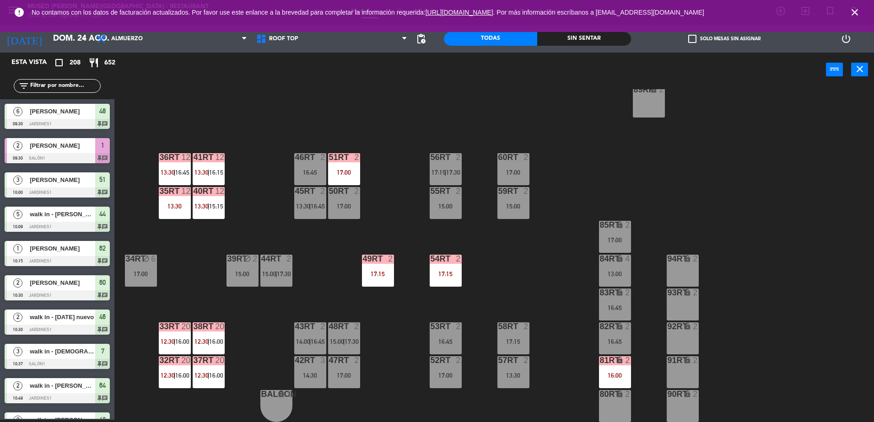
click at [621, 276] on div "13:00" at bounding box center [615, 274] width 32 height 6
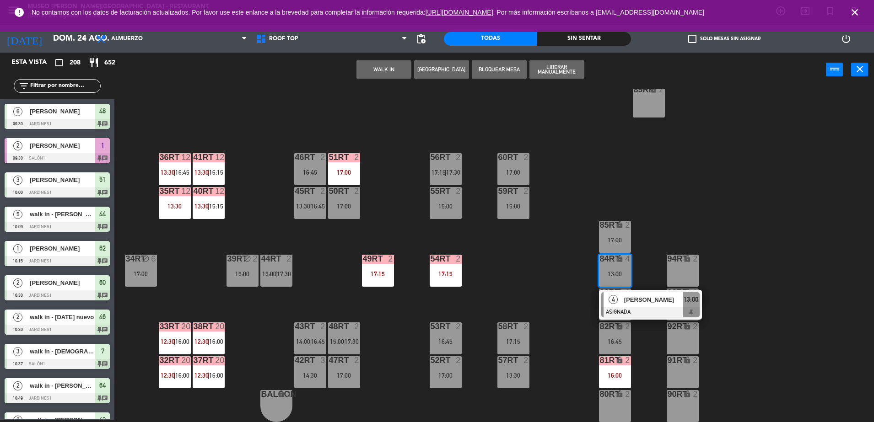
click at [632, 290] on div "4 [PERSON_NAME] ASIGNADA 13:00" at bounding box center [650, 305] width 103 height 30
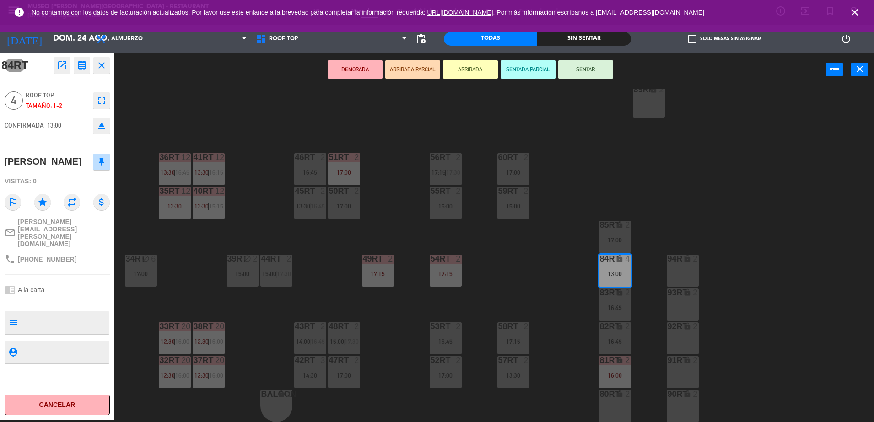
click at [345, 344] on span "17:30" at bounding box center [351, 341] width 14 height 7
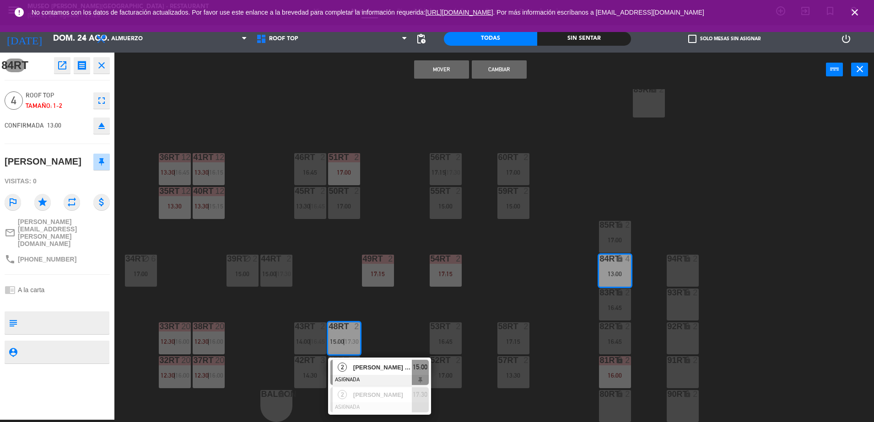
click at [442, 70] on button "Mover" at bounding box center [441, 69] width 55 height 18
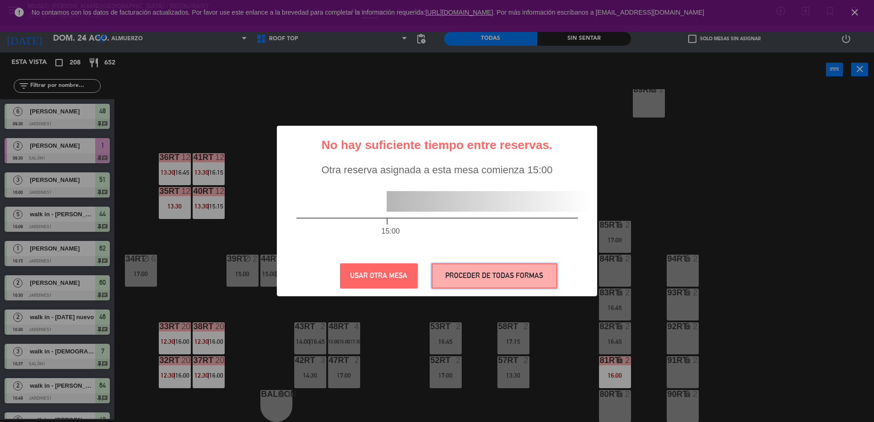
click at [513, 274] on button "PROCEDER DE TODAS FORMAS" at bounding box center [494, 275] width 126 height 25
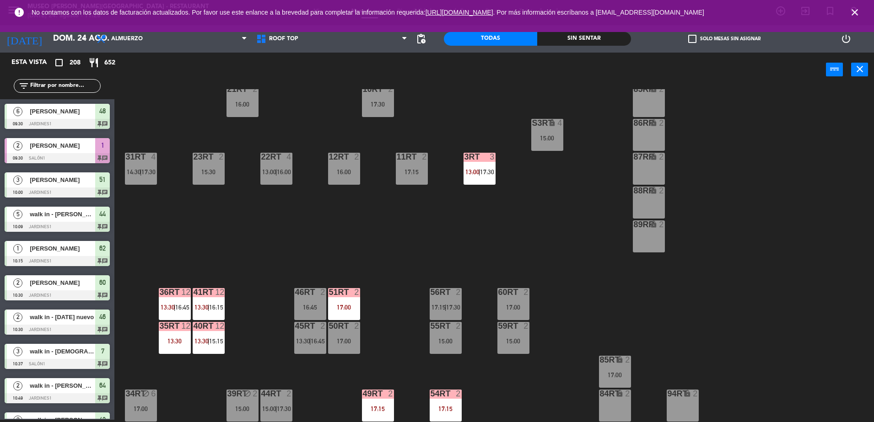
scroll to position [0, 0]
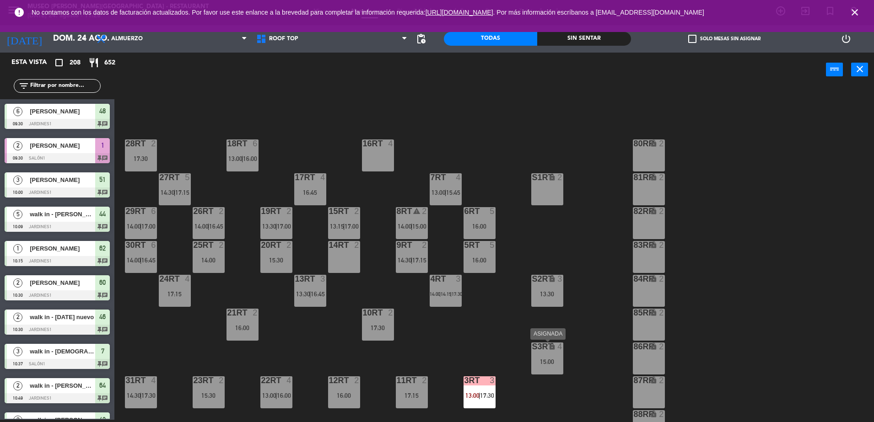
click at [548, 348] on icon "lock" at bounding box center [552, 347] width 8 height 8
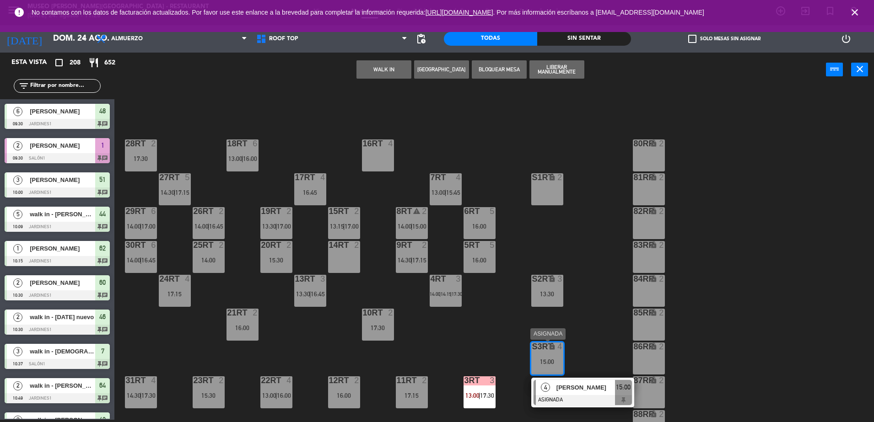
click at [570, 386] on span "[PERSON_NAME]" at bounding box center [585, 388] width 59 height 10
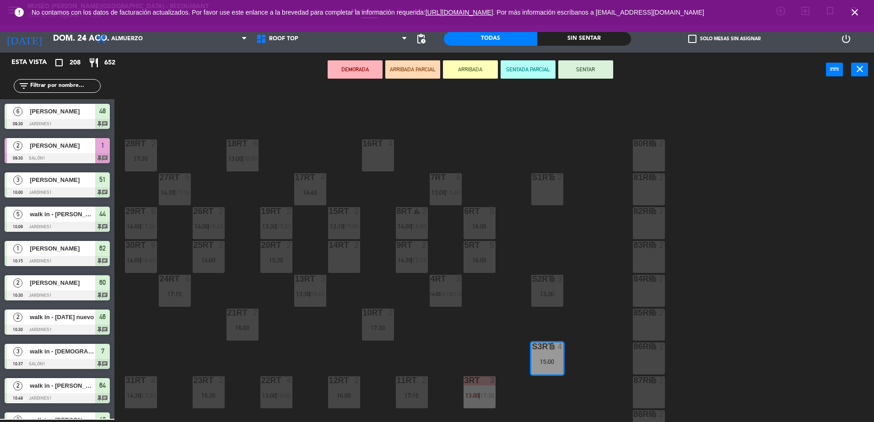
scroll to position [359, 0]
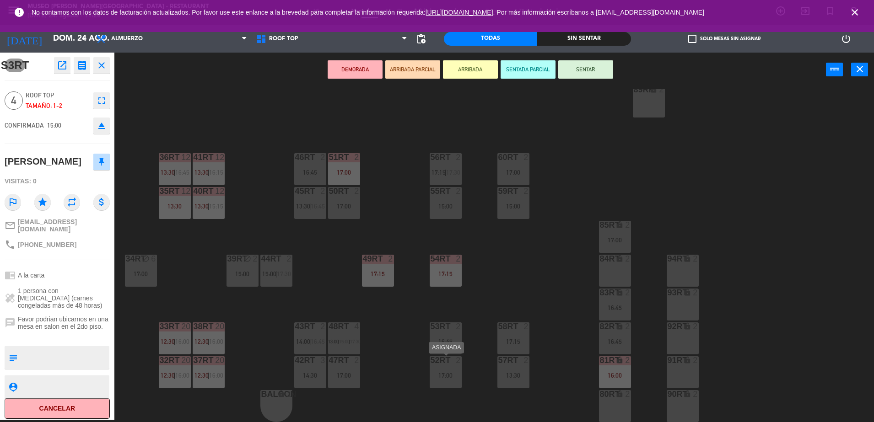
click at [448, 373] on div "17:00" at bounding box center [445, 375] width 32 height 6
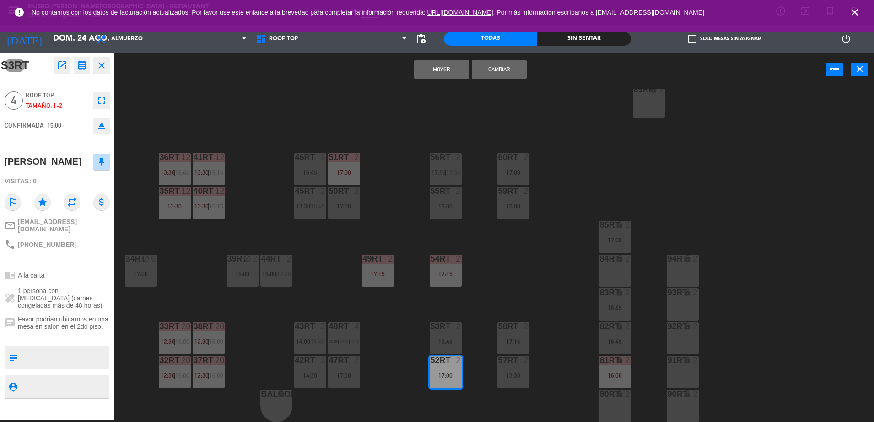
click at [496, 60] on button "Cambiar" at bounding box center [499, 69] width 55 height 18
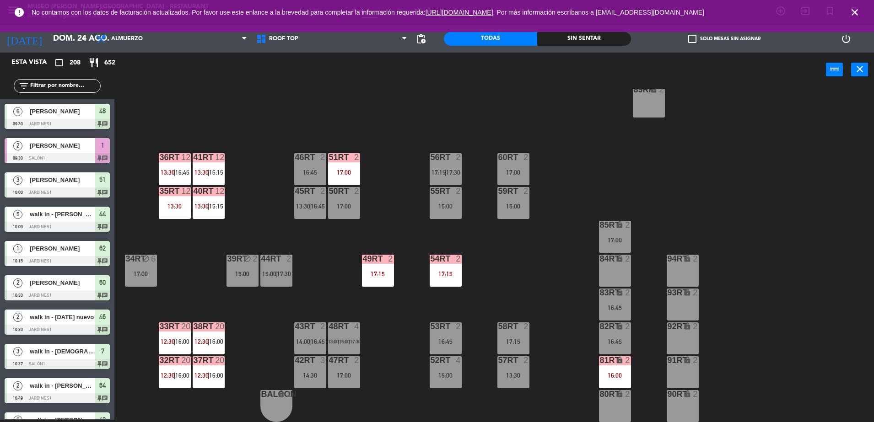
scroll to position [2, 0]
click at [512, 342] on div "17:15" at bounding box center [513, 341] width 32 height 6
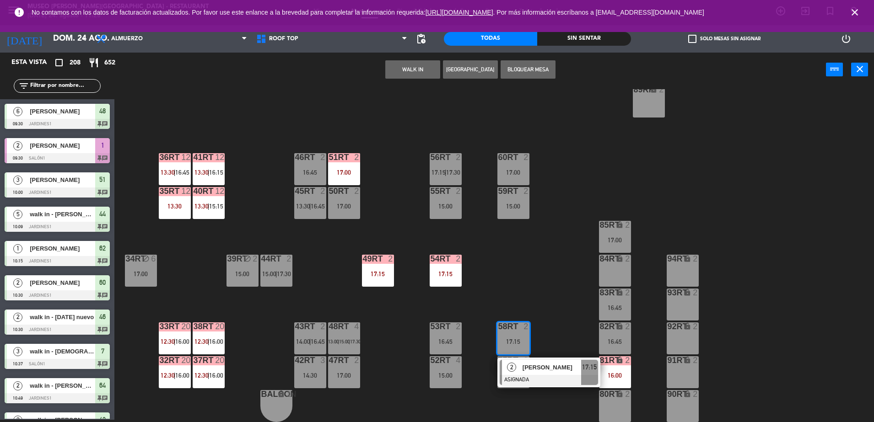
click at [551, 372] on span "[PERSON_NAME]" at bounding box center [551, 368] width 59 height 10
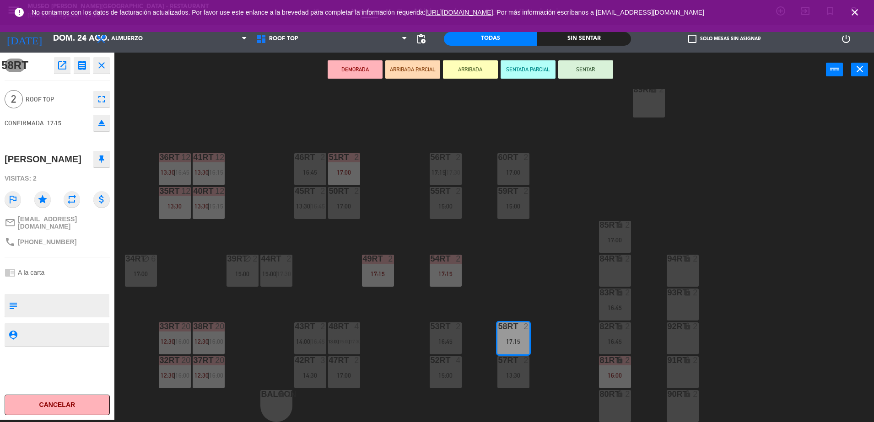
scroll to position [0, 0]
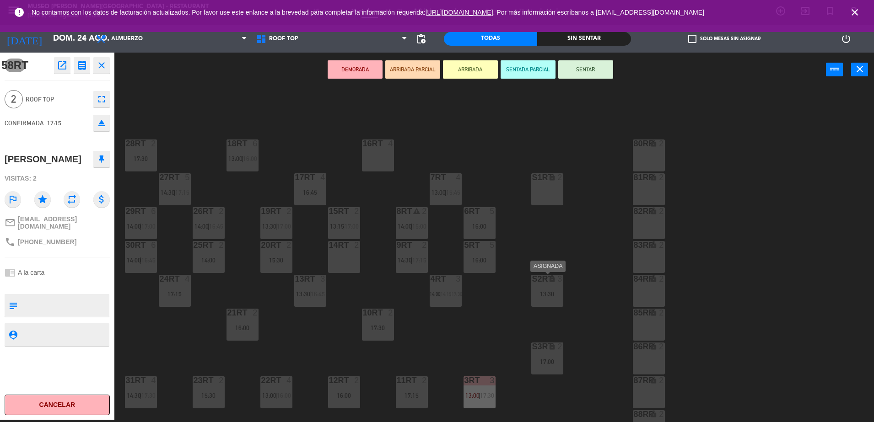
click at [551, 291] on div "13:30" at bounding box center [547, 294] width 32 height 6
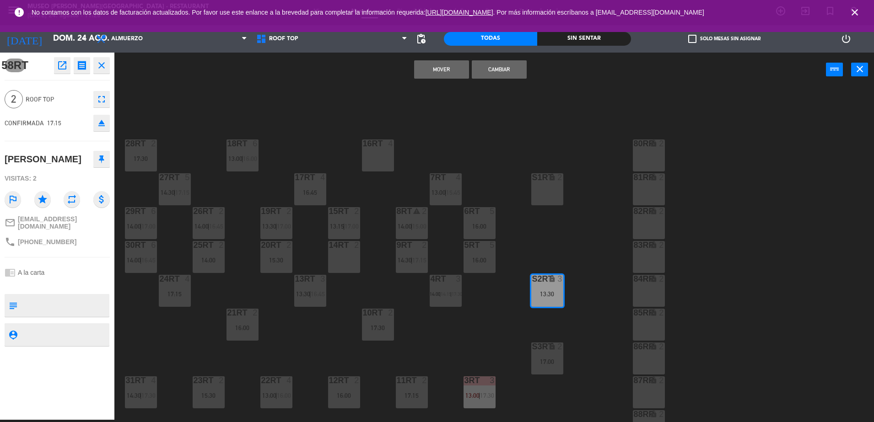
click at [514, 71] on button "Cambiar" at bounding box center [499, 69] width 55 height 18
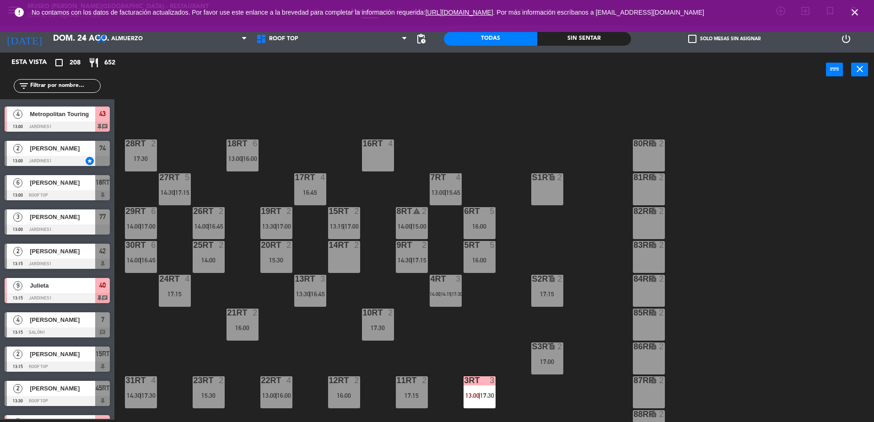
scroll to position [359, 0]
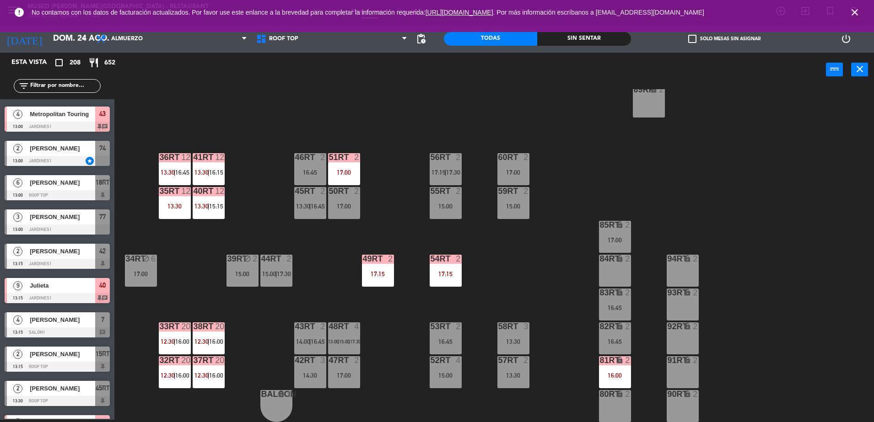
click at [517, 323] on div at bounding box center [512, 326] width 15 height 8
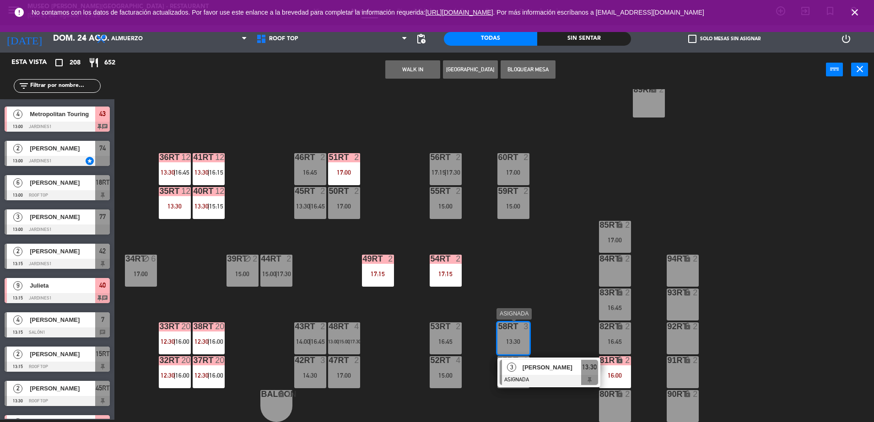
click at [552, 370] on span "[PERSON_NAME]" at bounding box center [551, 368] width 59 height 10
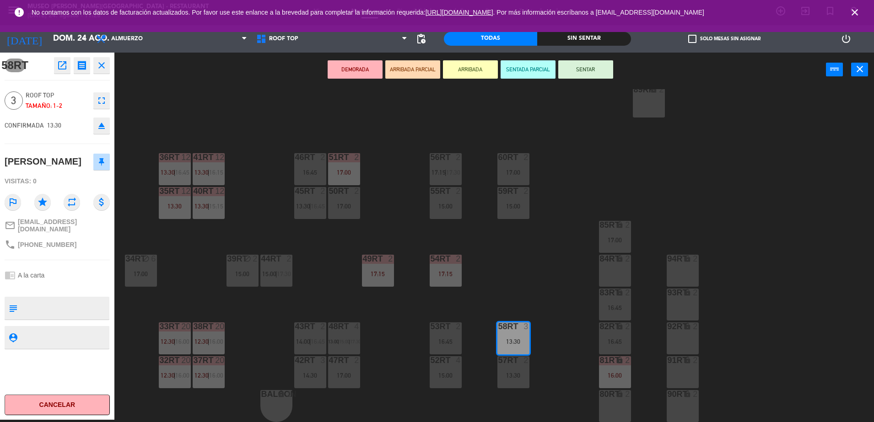
click at [365, 64] on button "DEMORADA" at bounding box center [354, 69] width 55 height 18
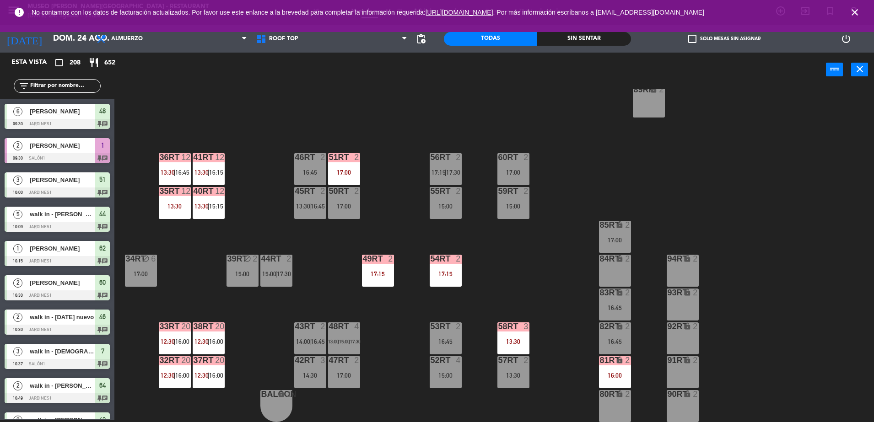
scroll to position [2, 0]
click at [439, 384] on div "52RT 4 15:00" at bounding box center [445, 372] width 32 height 32
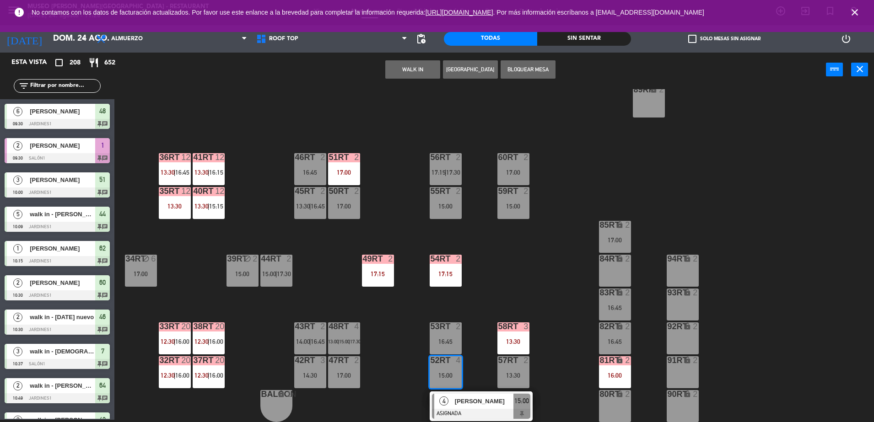
click at [457, 402] on span "[PERSON_NAME]" at bounding box center [484, 402] width 59 height 10
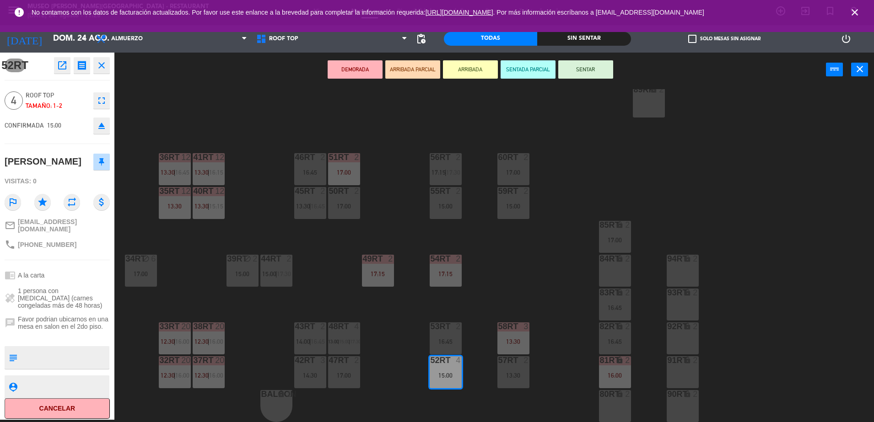
click at [360, 63] on button "DEMORADA" at bounding box center [354, 69] width 55 height 18
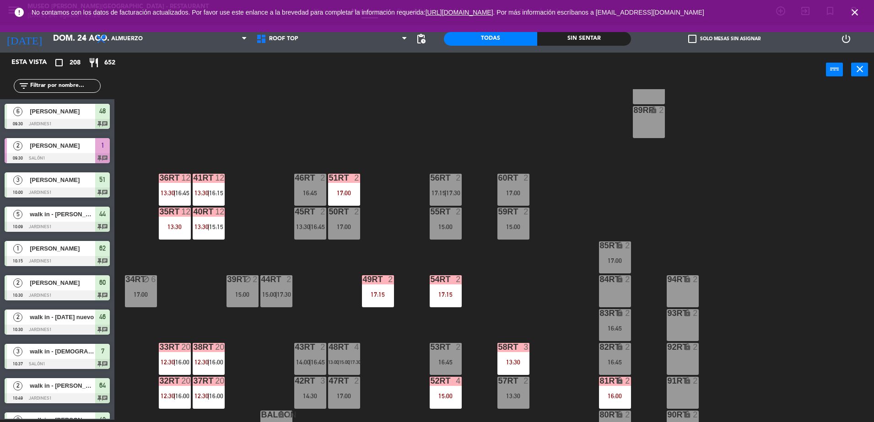
scroll to position [359, 0]
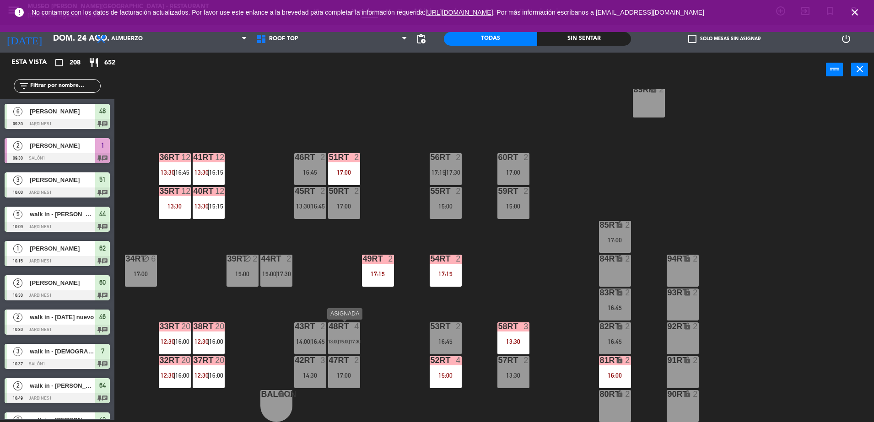
click at [343, 339] on span "15:00" at bounding box center [344, 341] width 11 height 5
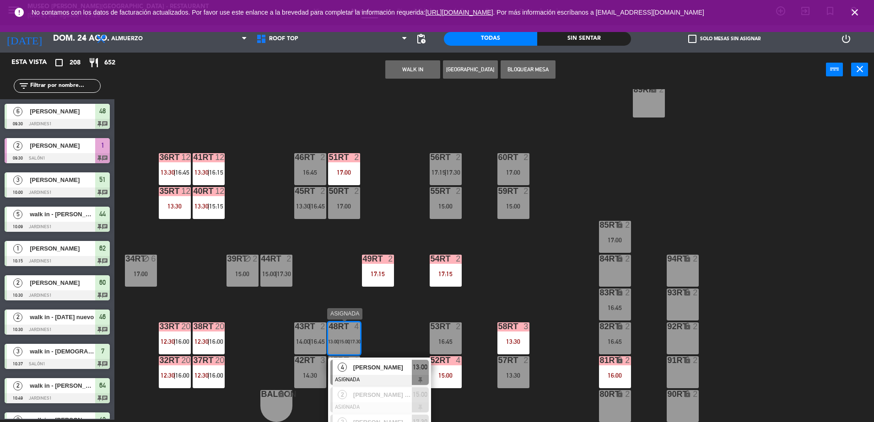
click at [371, 375] on div at bounding box center [379, 380] width 98 height 10
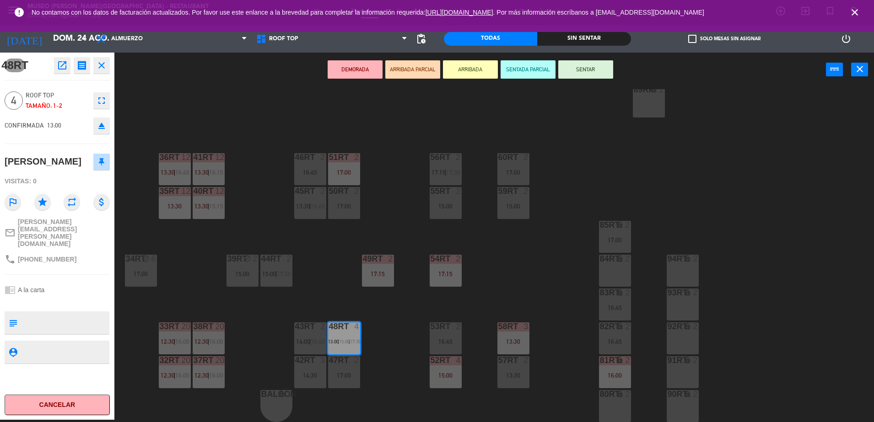
click at [362, 68] on button "DEMORADA" at bounding box center [354, 69] width 55 height 18
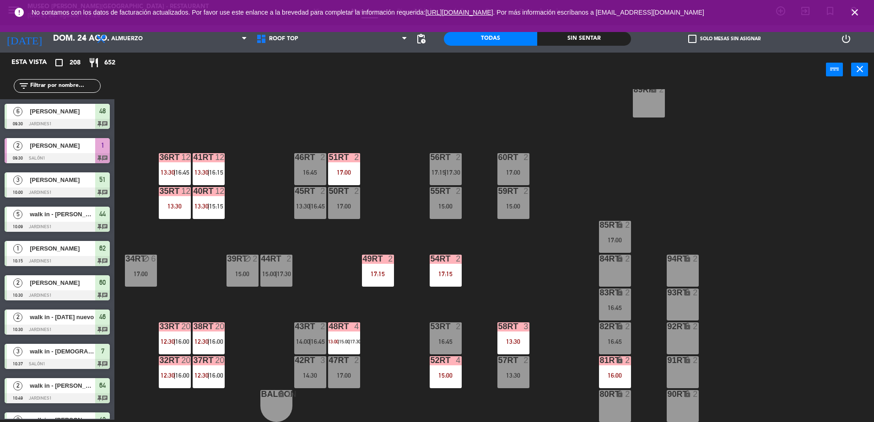
scroll to position [2, 0]
click at [308, 380] on div "42RT 3 14:30" at bounding box center [310, 372] width 32 height 32
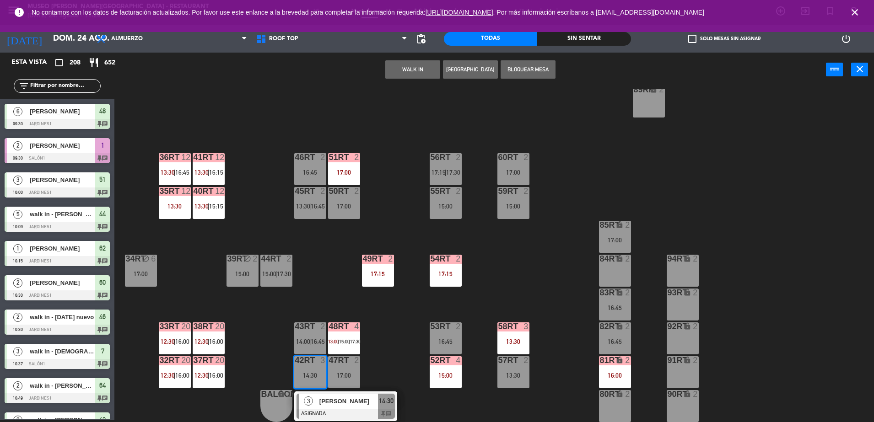
click at [337, 414] on div at bounding box center [345, 414] width 98 height 10
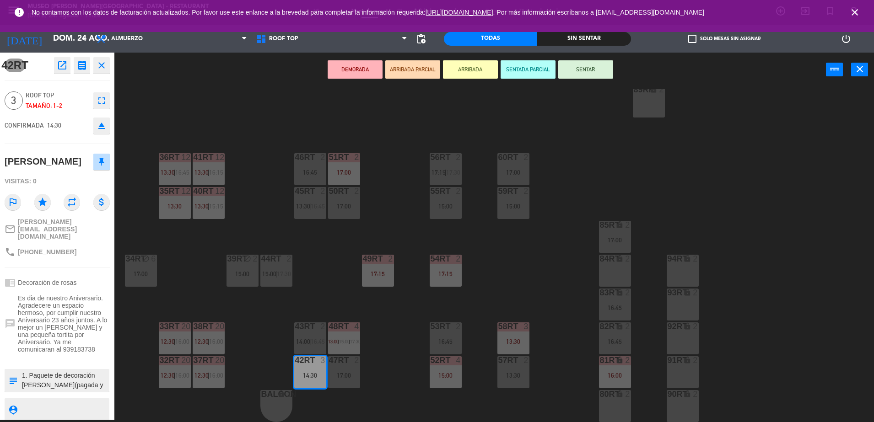
click at [360, 69] on button "DEMORADA" at bounding box center [354, 69] width 55 height 18
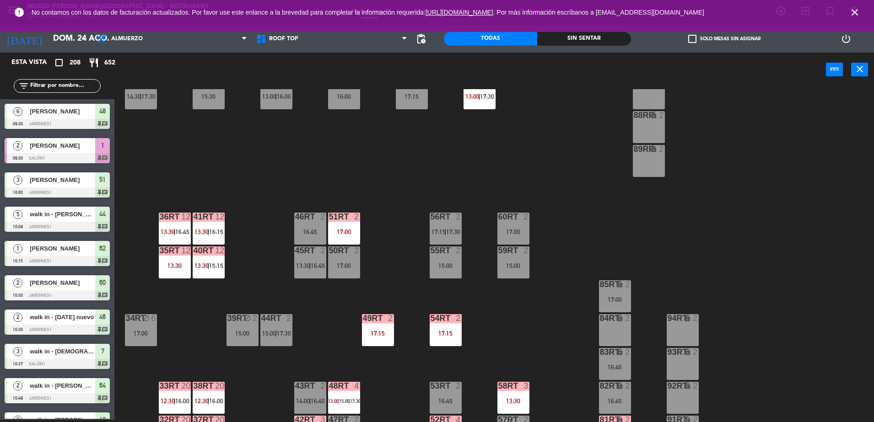
scroll to position [80, 0]
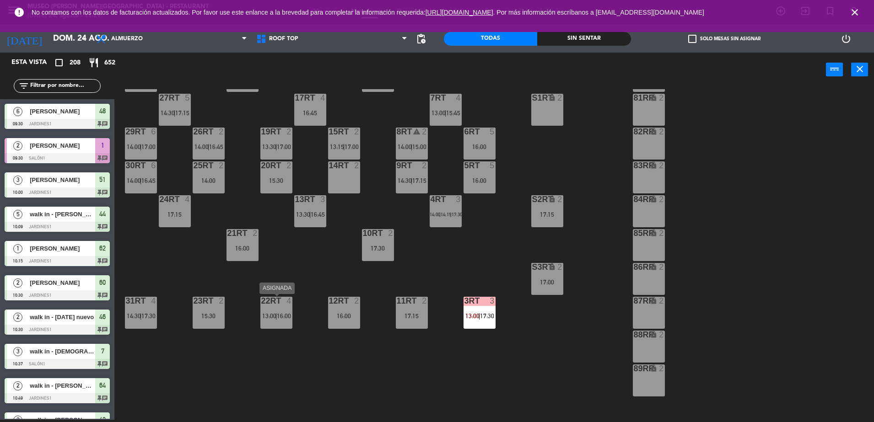
click at [284, 314] on span "16:00" at bounding box center [284, 315] width 14 height 7
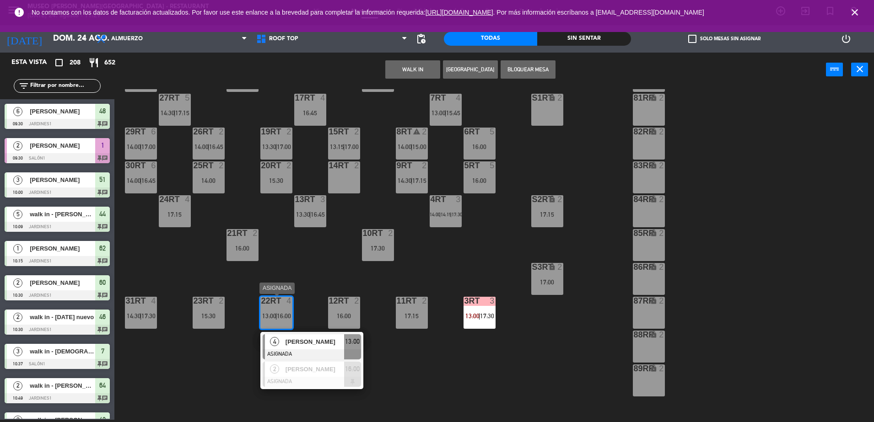
click at [309, 351] on div at bounding box center [312, 354] width 98 height 10
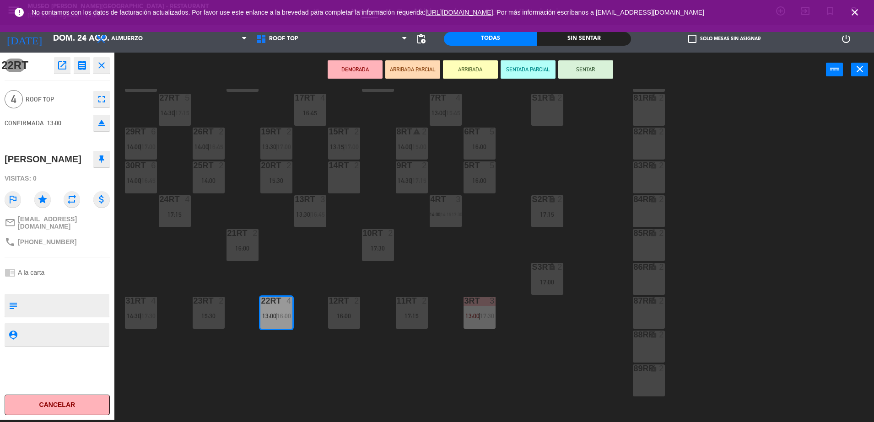
scroll to position [359, 0]
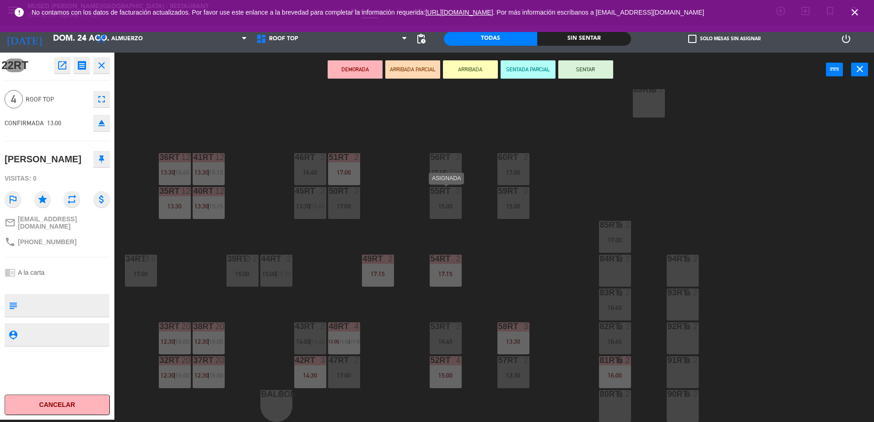
click at [442, 212] on div "55RT 2 15:00" at bounding box center [445, 203] width 32 height 32
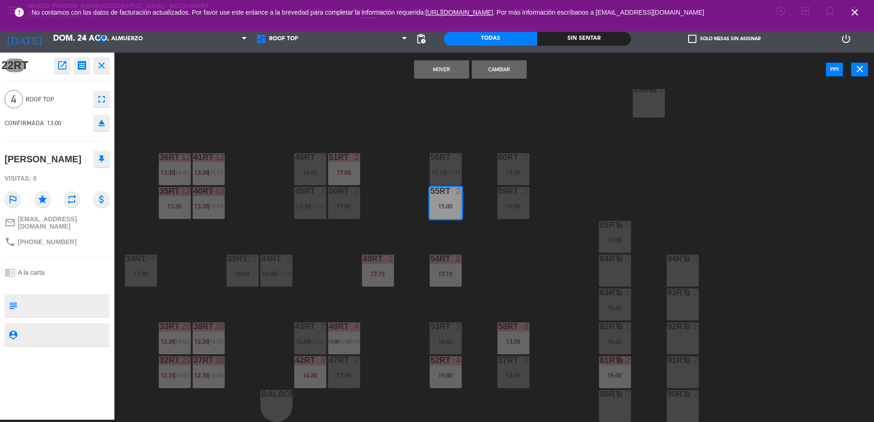
click at [443, 205] on div "15:00" at bounding box center [445, 206] width 32 height 6
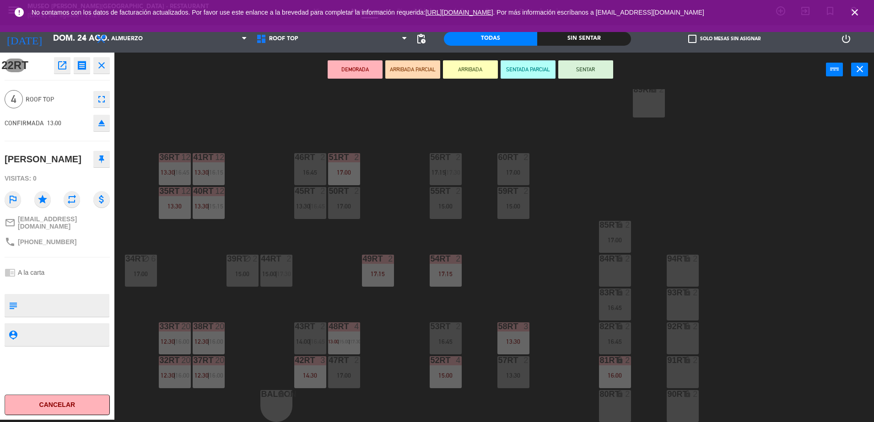
click at [441, 158] on div at bounding box center [445, 157] width 15 height 8
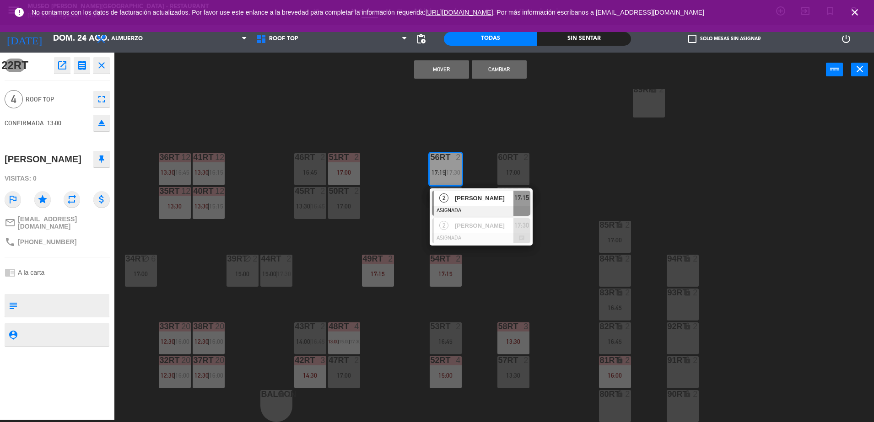
click at [440, 66] on button "Mover" at bounding box center [441, 69] width 55 height 18
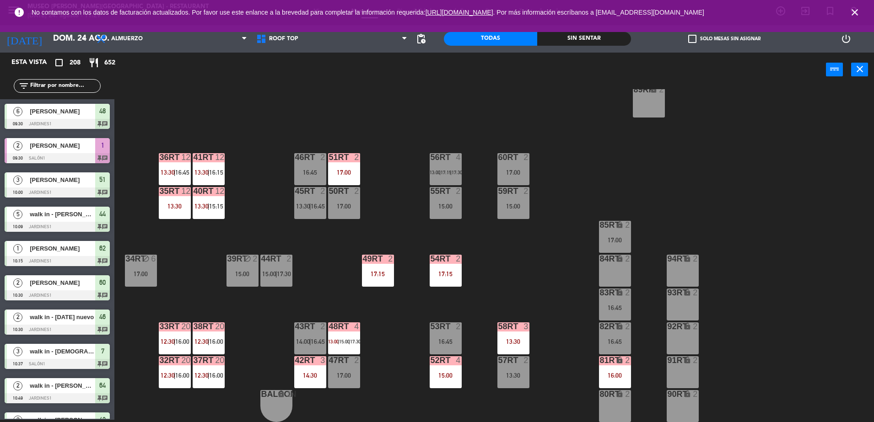
scroll to position [2, 0]
click at [431, 155] on div "56RT" at bounding box center [430, 157] width 0 height 8
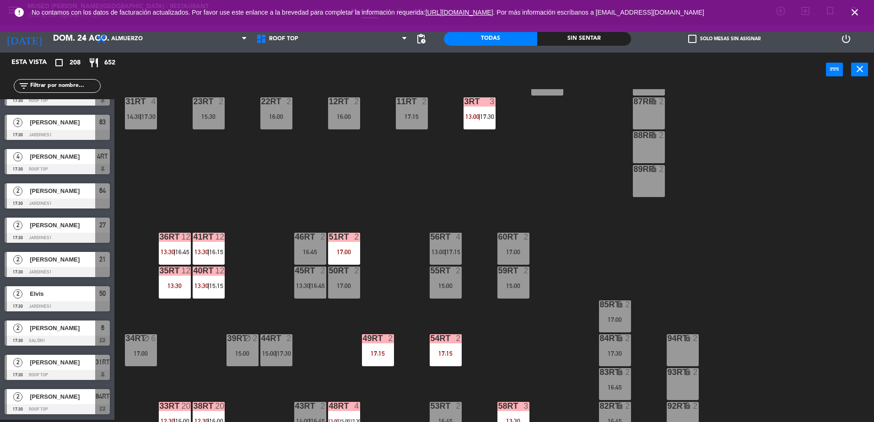
scroll to position [274, 0]
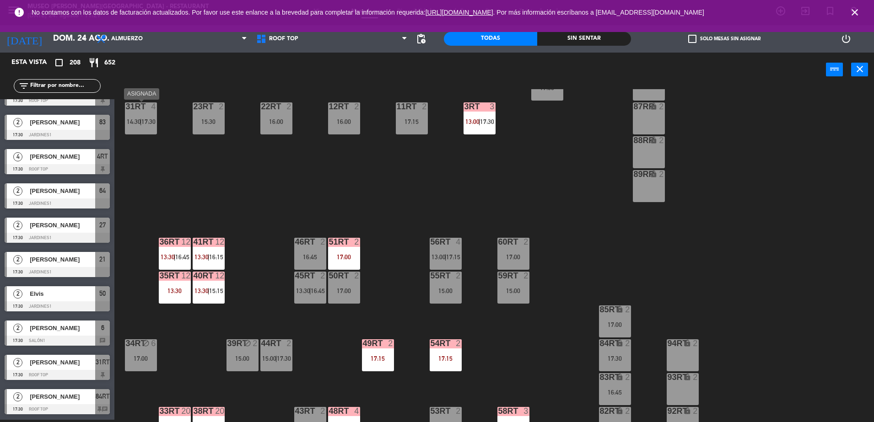
click at [141, 128] on div "31RT 4 14:30 | 17:30" at bounding box center [141, 118] width 32 height 32
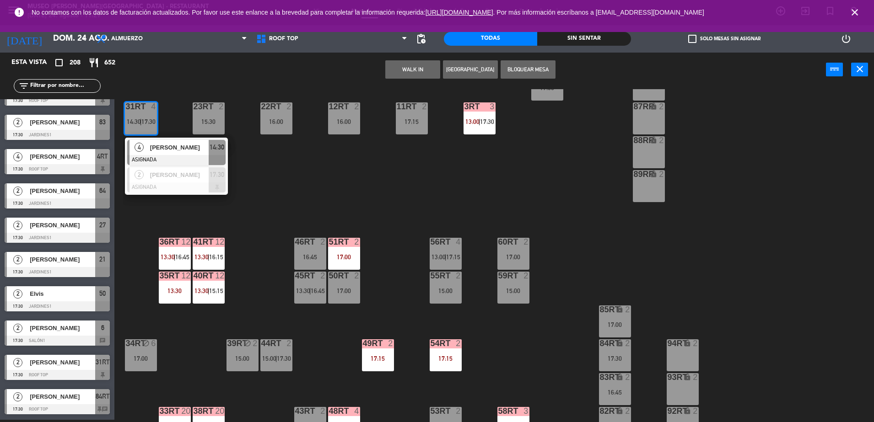
click at [483, 280] on div "18RT 6 13:00 | 16:00 16RT 4 28RT 2 17:30 80RR lock 2 27RT 5 14:30 | 17:15 7RT 4…" at bounding box center [498, 255] width 750 height 333
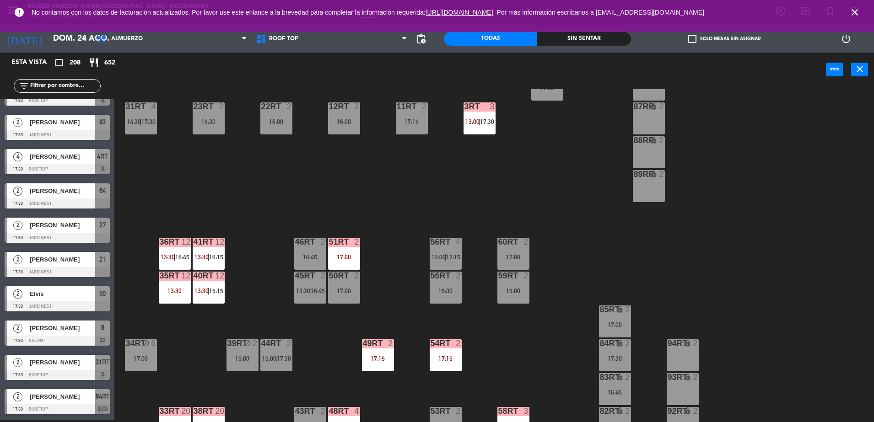
click at [506, 297] on div "59RT 2 15:00" at bounding box center [513, 288] width 32 height 32
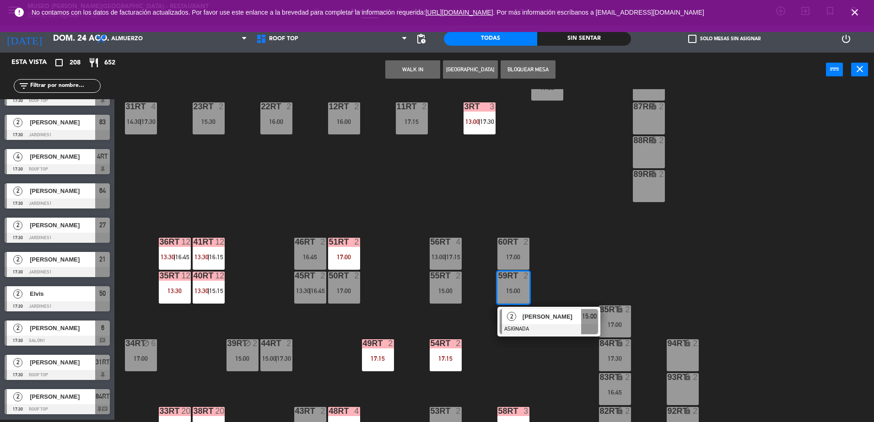
click at [528, 323] on div "[PERSON_NAME]" at bounding box center [550, 316] width 59 height 15
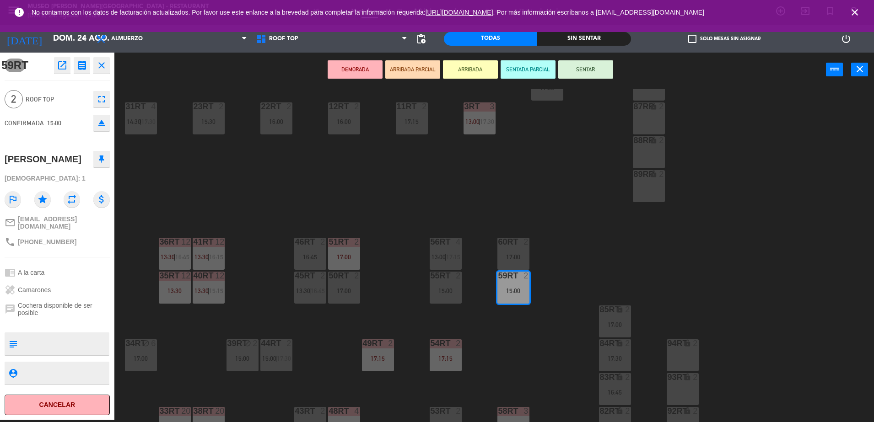
click at [514, 270] on div "18RT 6 13:00 | 16:00 16RT 4 28RT 2 17:30 80RR lock 2 27RT 5 14:30 | 17:15 7RT 4…" at bounding box center [498, 255] width 750 height 333
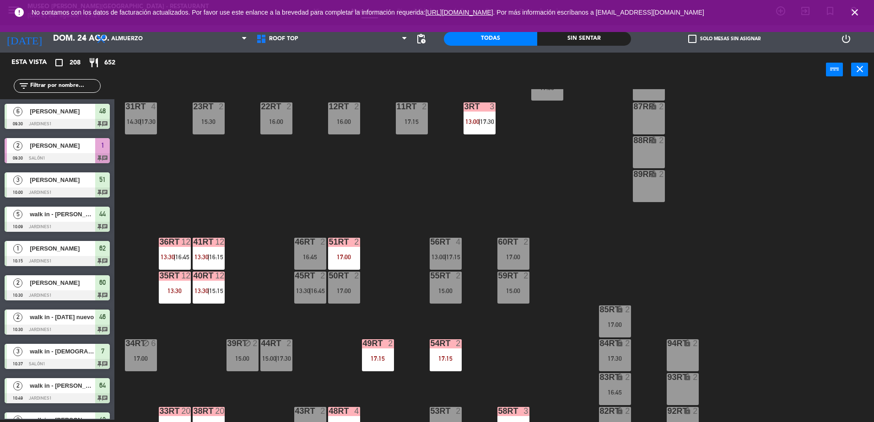
scroll to position [2, 0]
click at [519, 299] on div "59RT 2 15:00" at bounding box center [513, 288] width 32 height 32
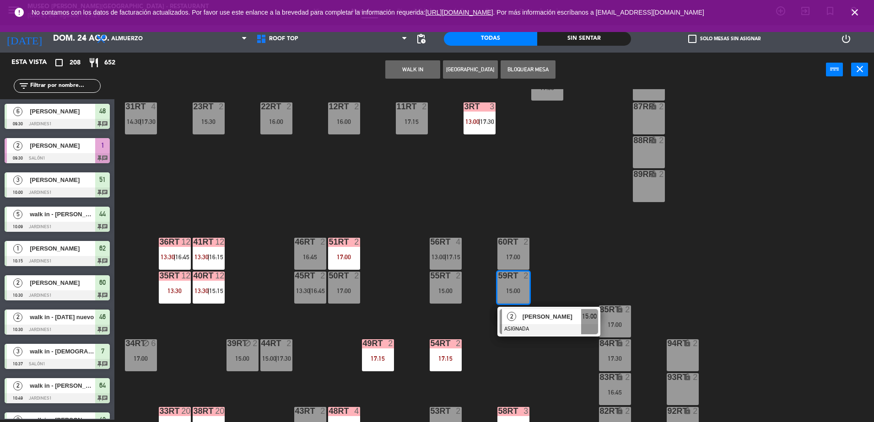
click at [535, 314] on span "[PERSON_NAME]" at bounding box center [551, 317] width 59 height 10
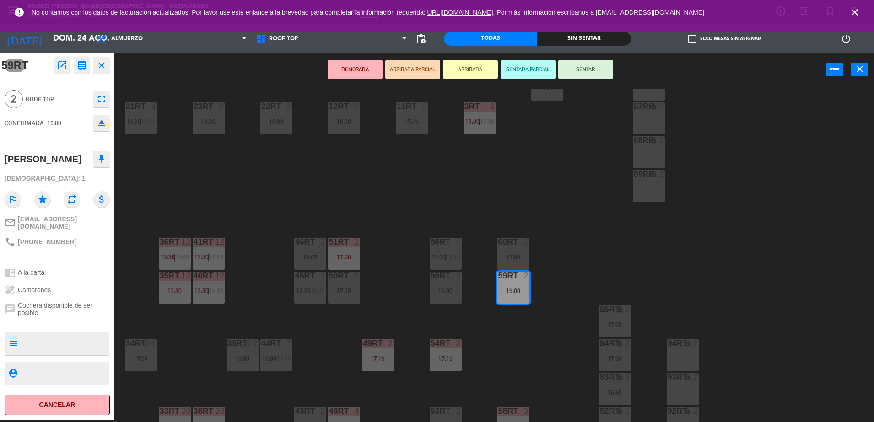
click at [512, 256] on div "17:00" at bounding box center [513, 257] width 32 height 6
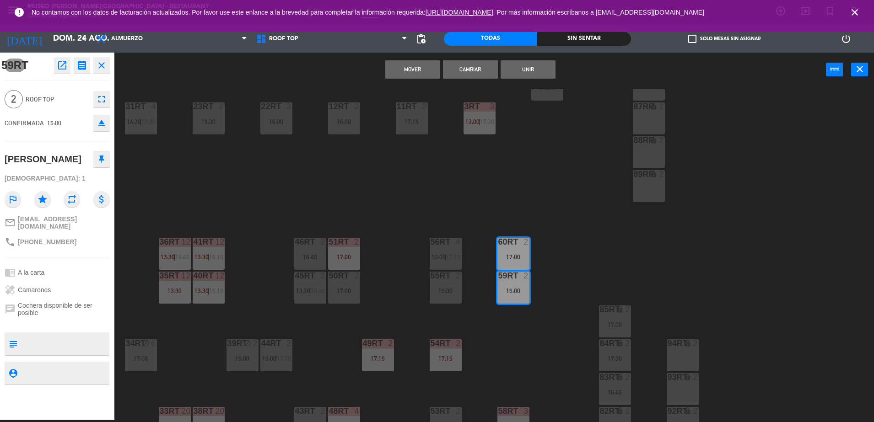
click at [405, 68] on button "Mover" at bounding box center [412, 69] width 55 height 18
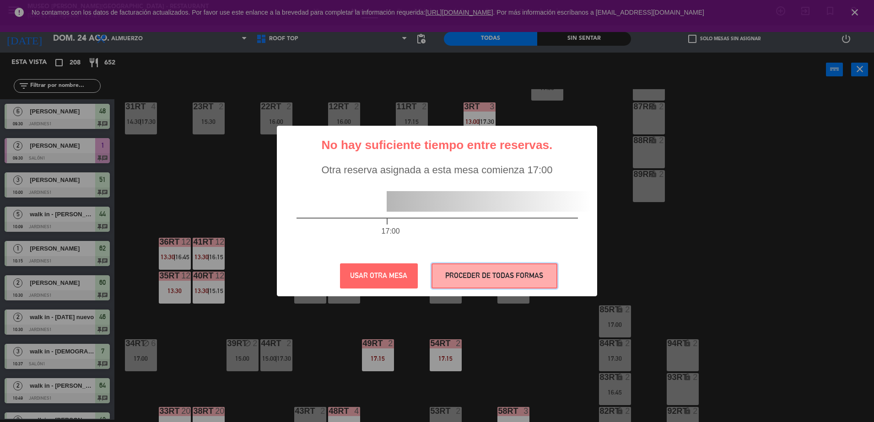
click at [480, 276] on button "PROCEDER DE TODAS FORMAS" at bounding box center [494, 275] width 126 height 25
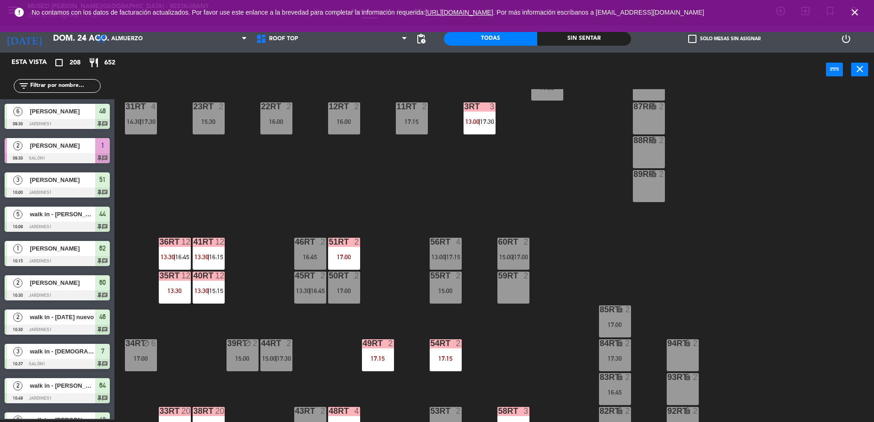
click at [141, 117] on div "31RT 4 14:30 | 17:30" at bounding box center [141, 118] width 32 height 32
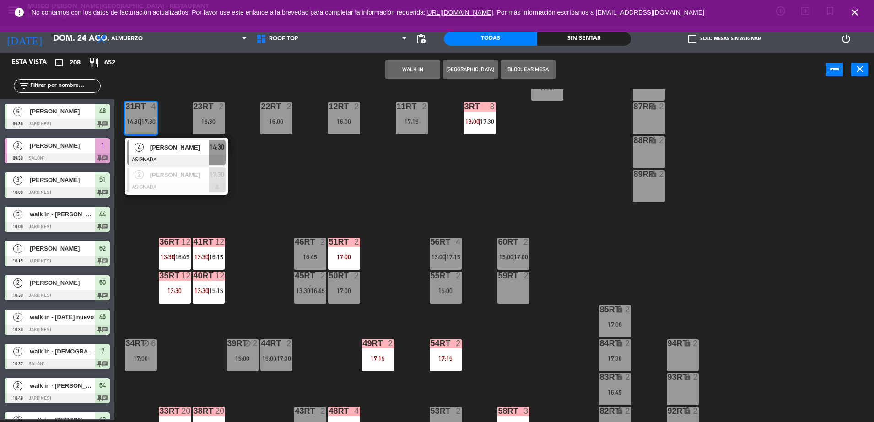
click at [171, 155] on div at bounding box center [176, 160] width 98 height 10
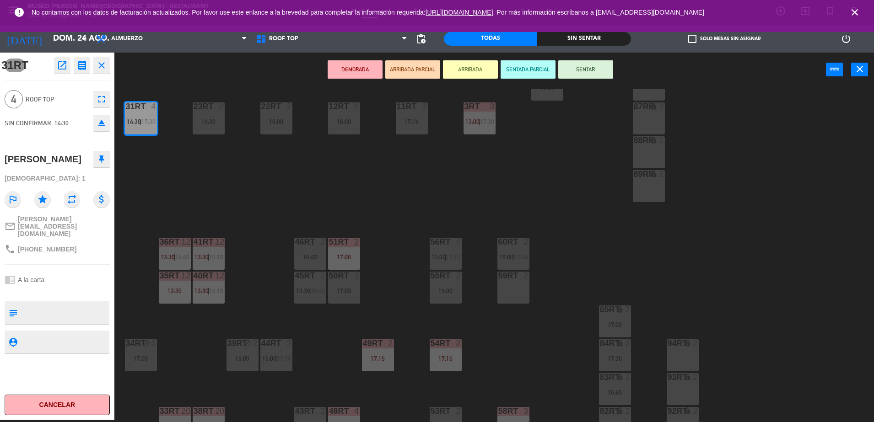
click at [513, 284] on div "59RT 2" at bounding box center [513, 288] width 32 height 32
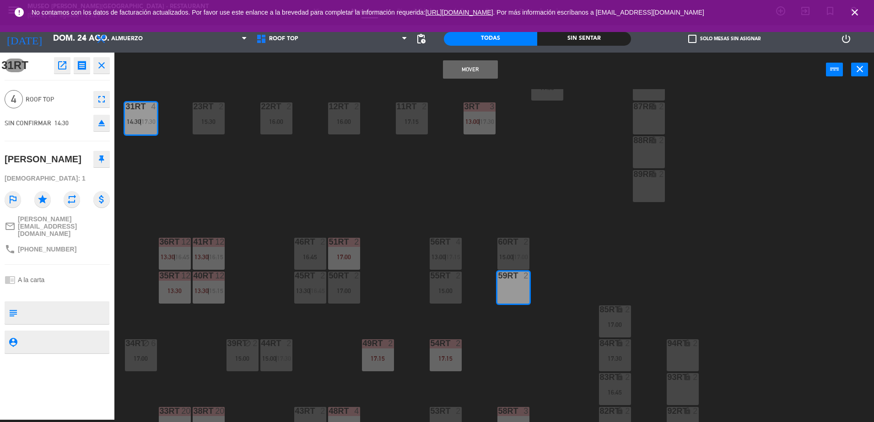
click at [458, 64] on button "Mover" at bounding box center [470, 69] width 55 height 18
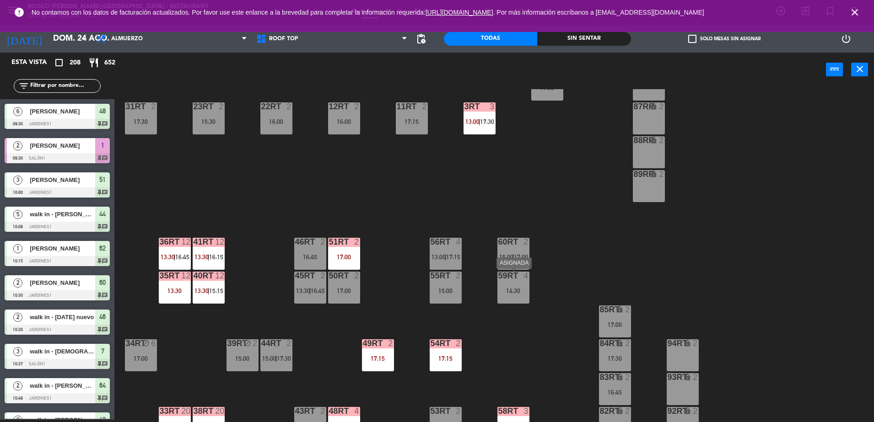
click at [509, 277] on div at bounding box center [512, 276] width 15 height 8
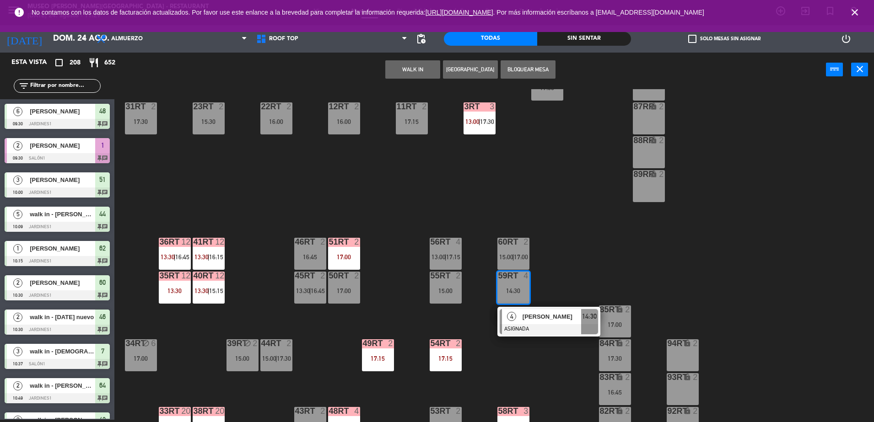
click at [534, 310] on div "[PERSON_NAME]" at bounding box center [550, 316] width 59 height 15
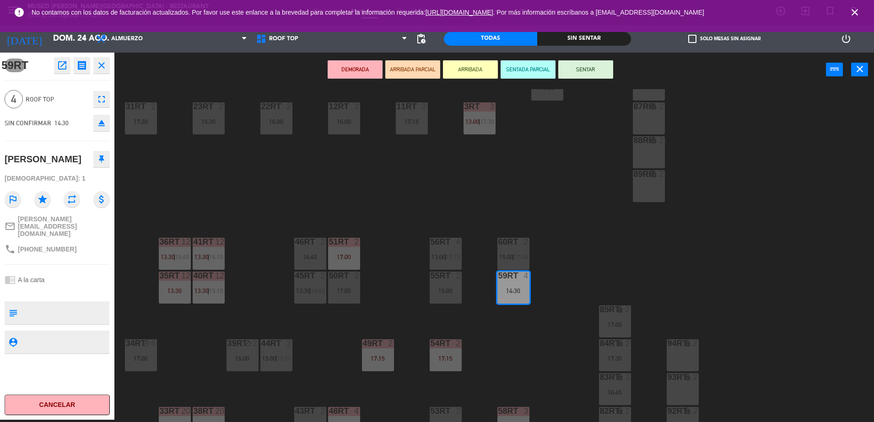
click at [374, 67] on button "DEMORADA" at bounding box center [354, 69] width 55 height 18
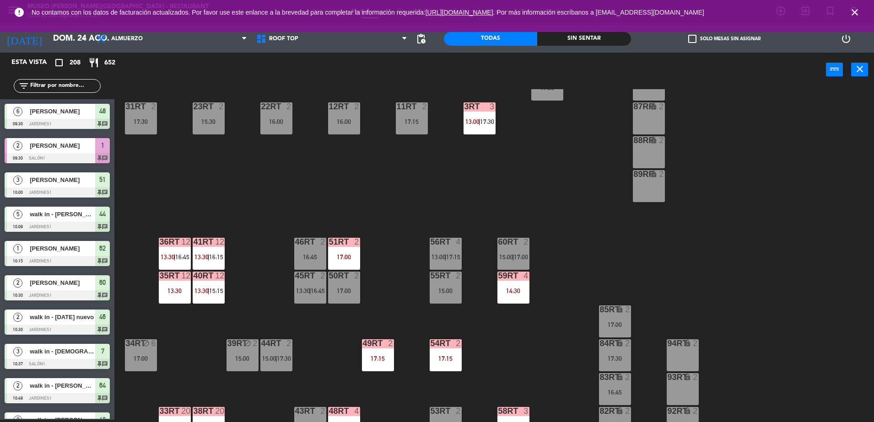
click at [455, 254] on span "17:15" at bounding box center [453, 256] width 14 height 7
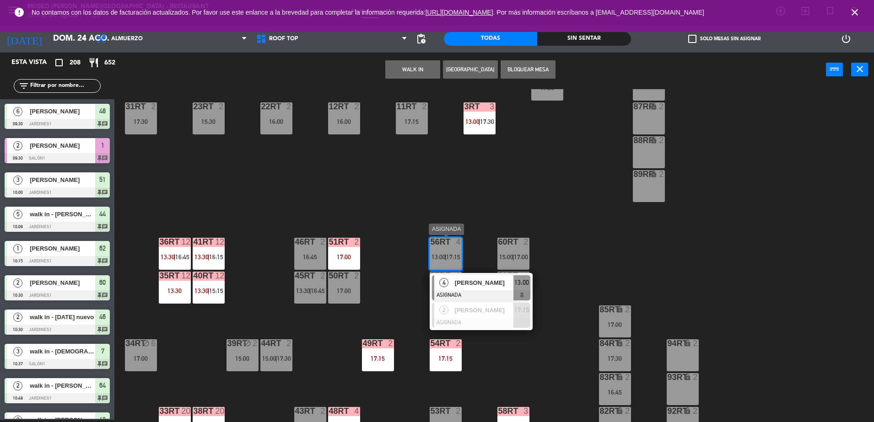
click at [485, 284] on span "[PERSON_NAME]" at bounding box center [484, 283] width 59 height 10
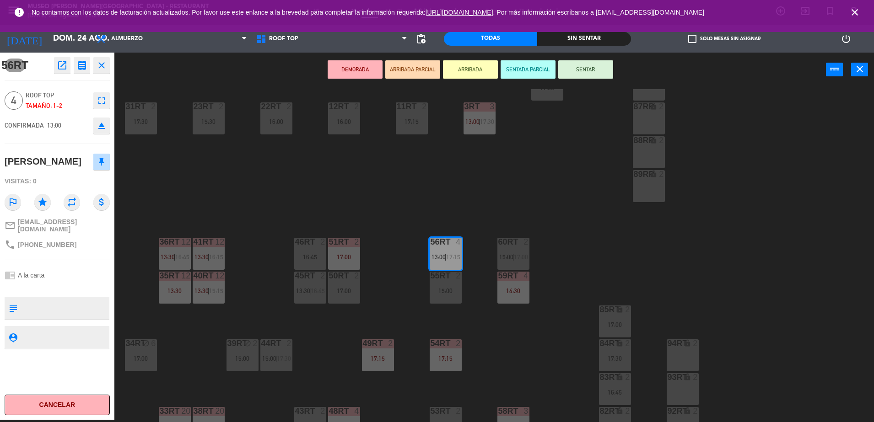
click at [356, 66] on button "DEMORADA" at bounding box center [354, 69] width 55 height 18
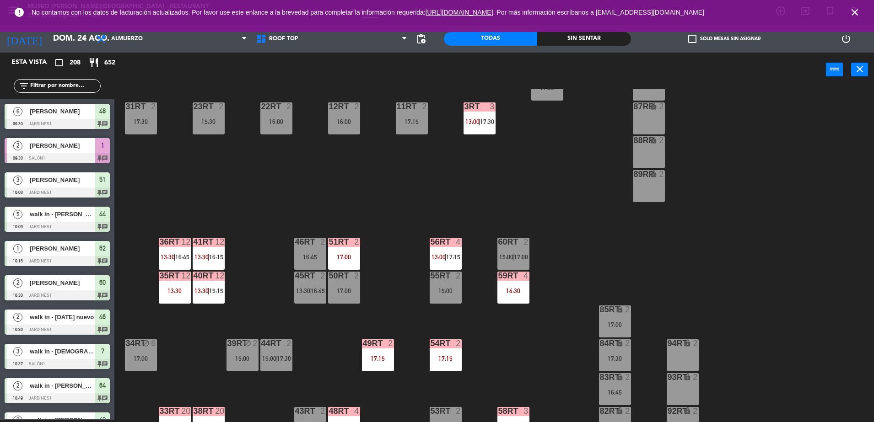
scroll to position [359, 0]
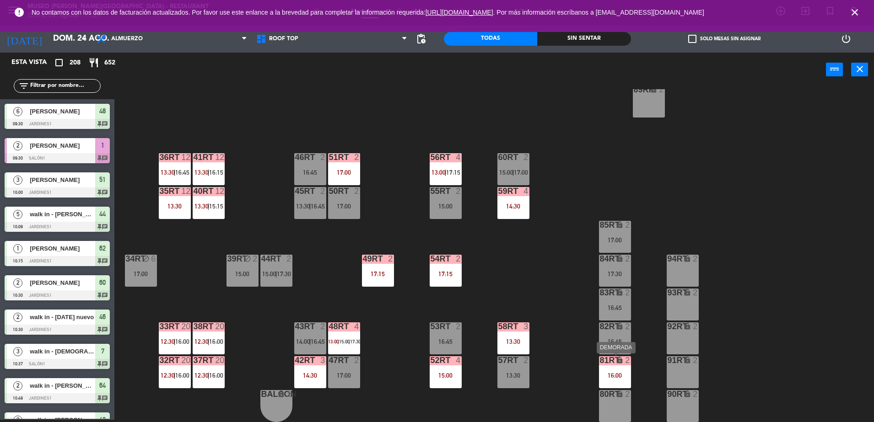
click at [625, 365] on div "2" at bounding box center [627, 360] width 5 height 8
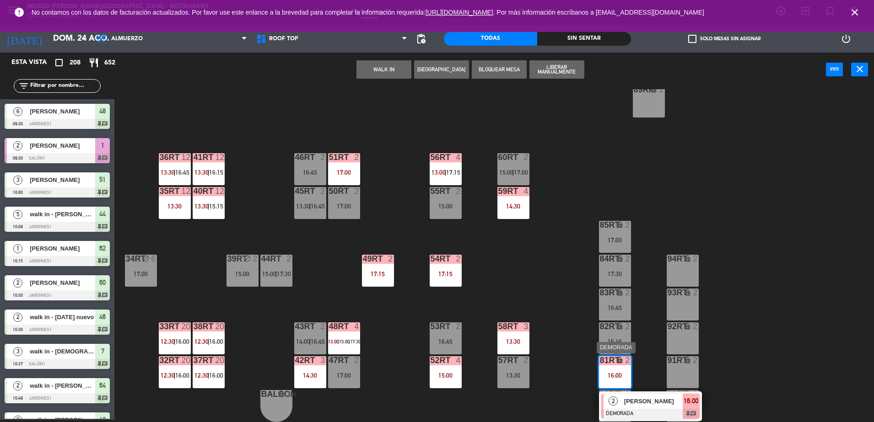
click at [653, 413] on div at bounding box center [650, 414] width 98 height 10
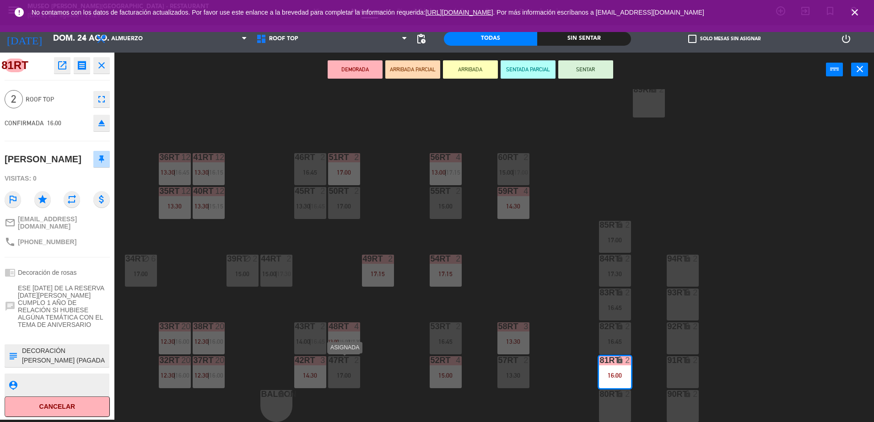
click at [348, 378] on div "17:00" at bounding box center [344, 375] width 32 height 6
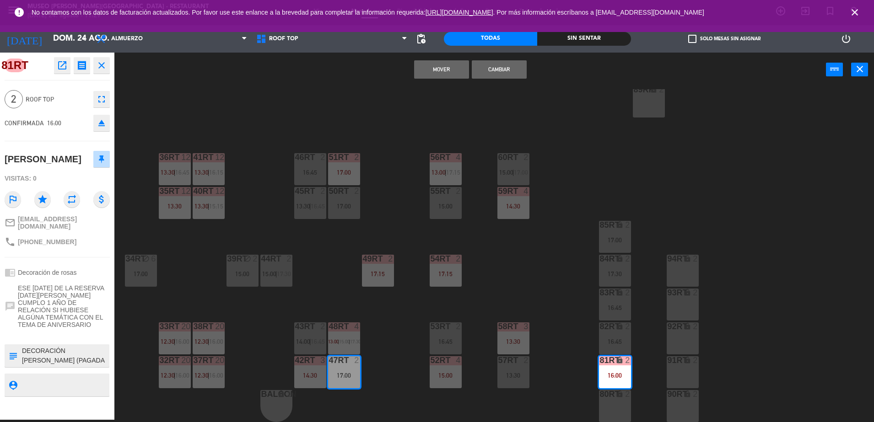
click at [494, 77] on button "Cambiar" at bounding box center [499, 69] width 55 height 18
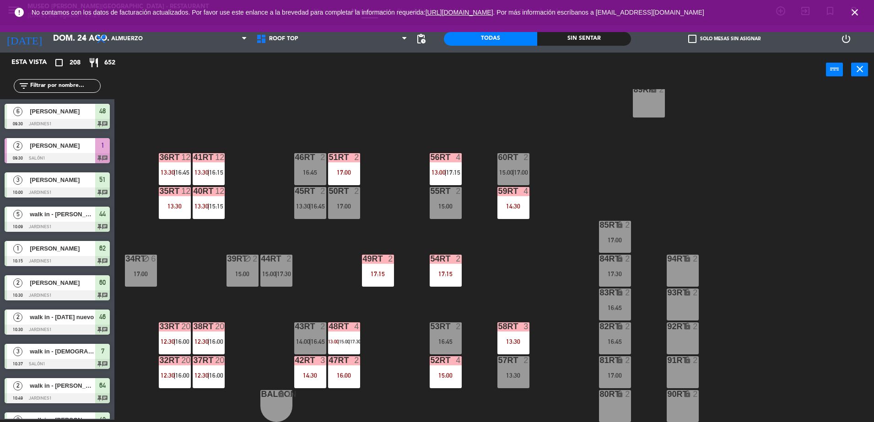
scroll to position [2, 0]
